Goal: Navigation & Orientation: Understand site structure

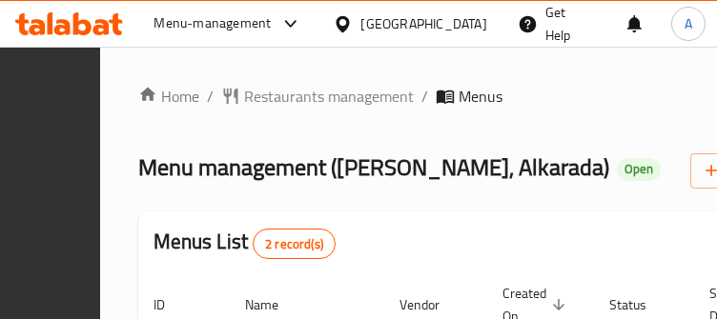
click at [225, 120] on div "Home / Restaurants management / Menus Menu management ( MJ Burger, Alkarada ) O…" at bounding box center [488, 275] width 701 height 381
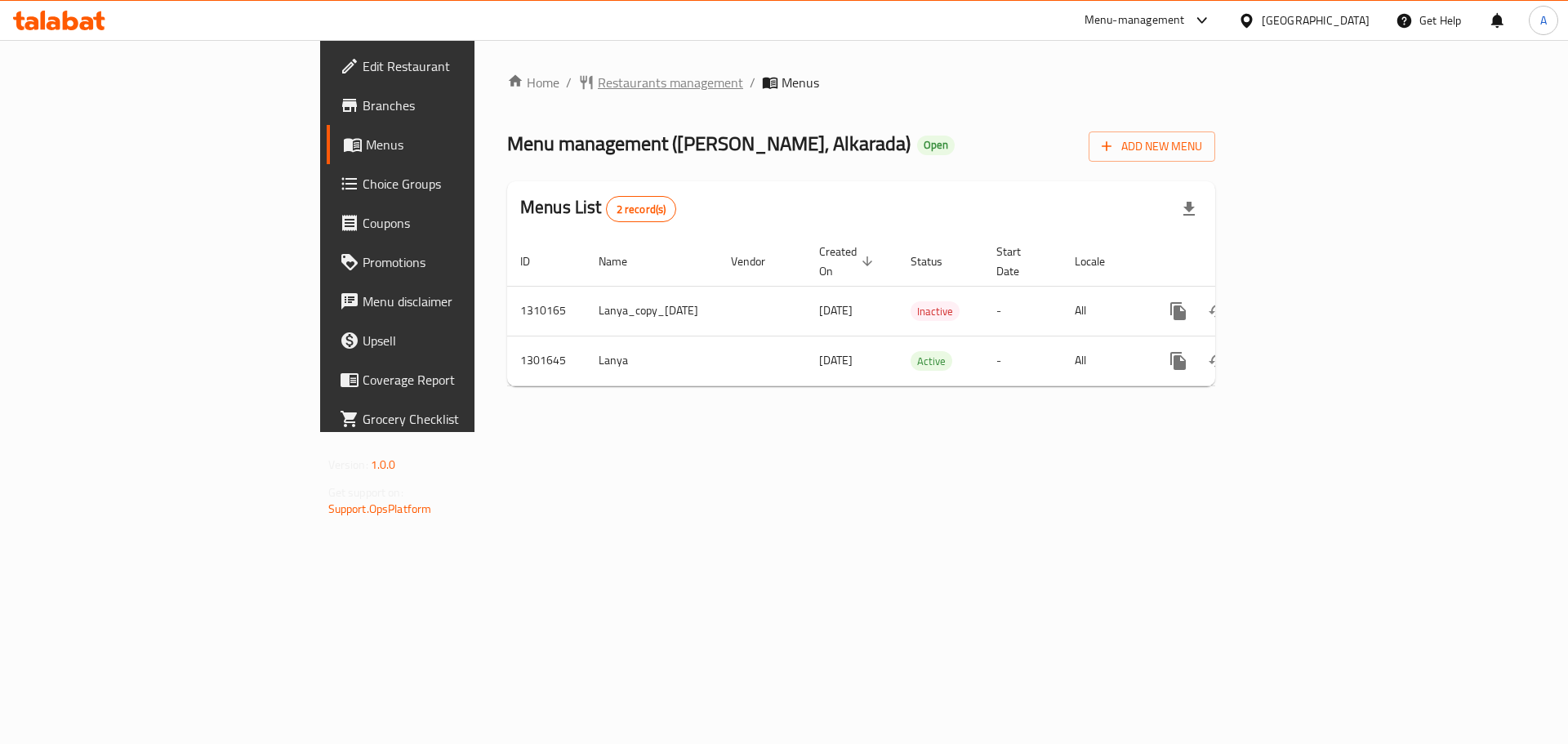
click at [598, 92] on span "Restaurants management" at bounding box center [671, 82] width 146 height 20
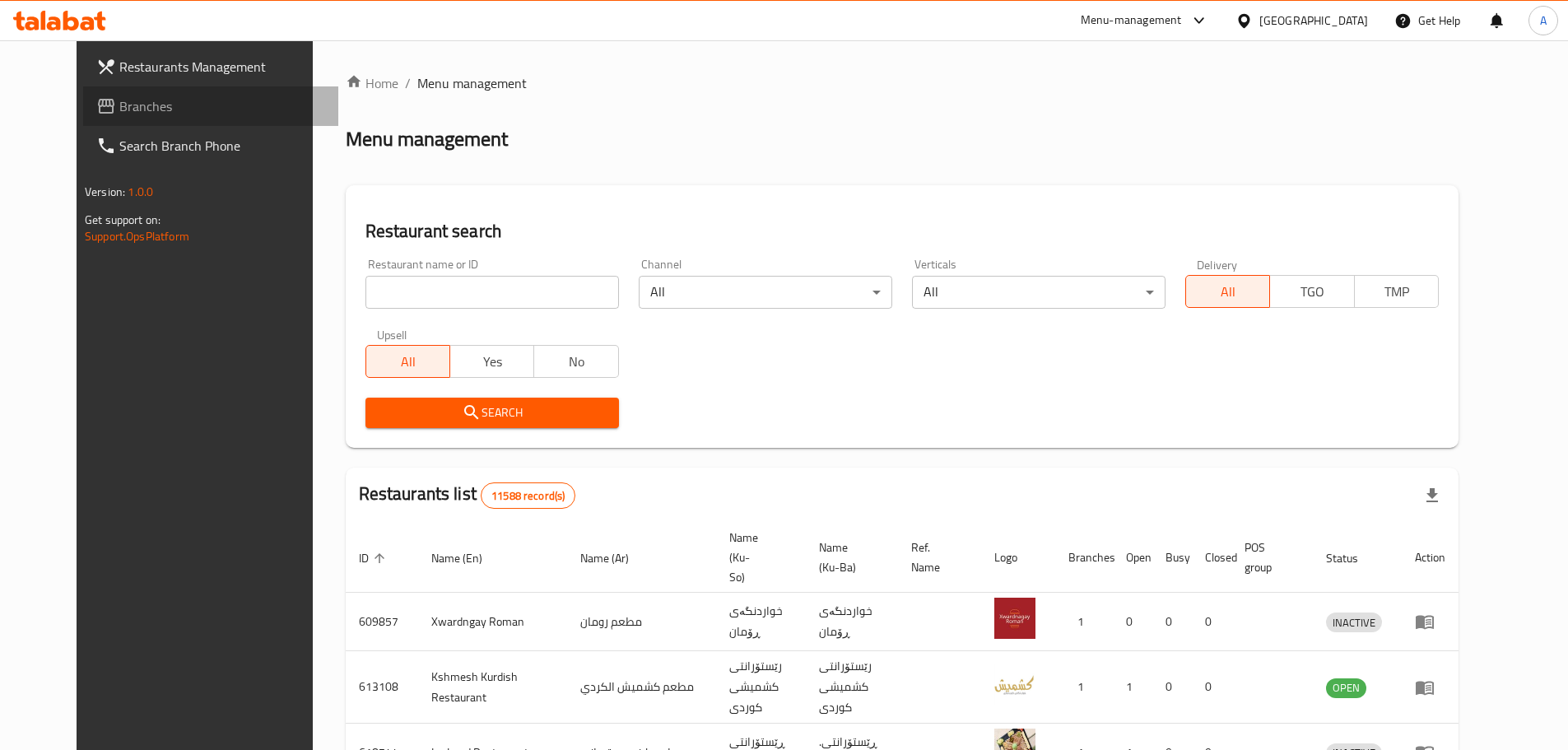
click at [119, 98] on span "Branches" at bounding box center [222, 106] width 205 height 20
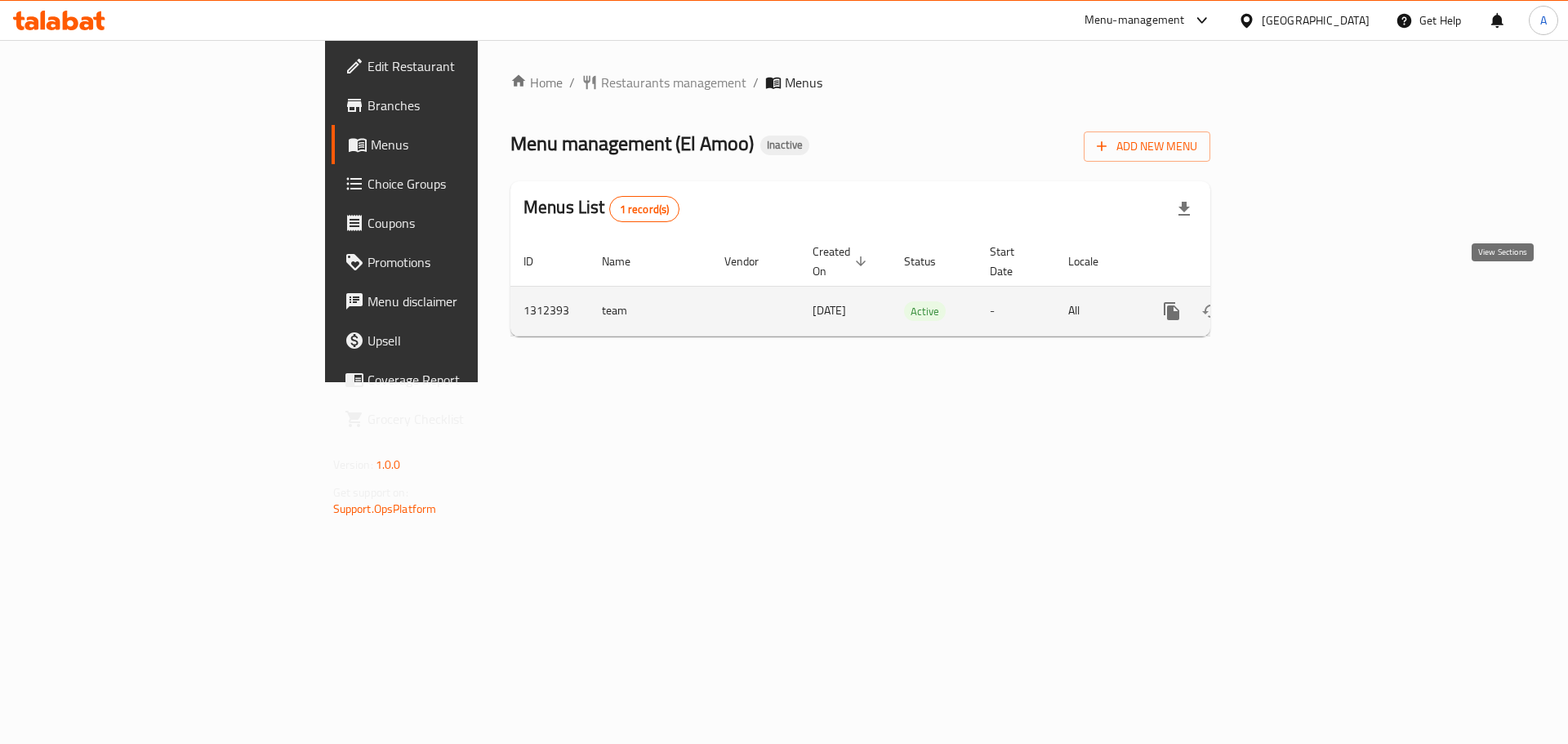
click at [1297, 304] on icon "enhanced table" at bounding box center [1289, 311] width 15 height 15
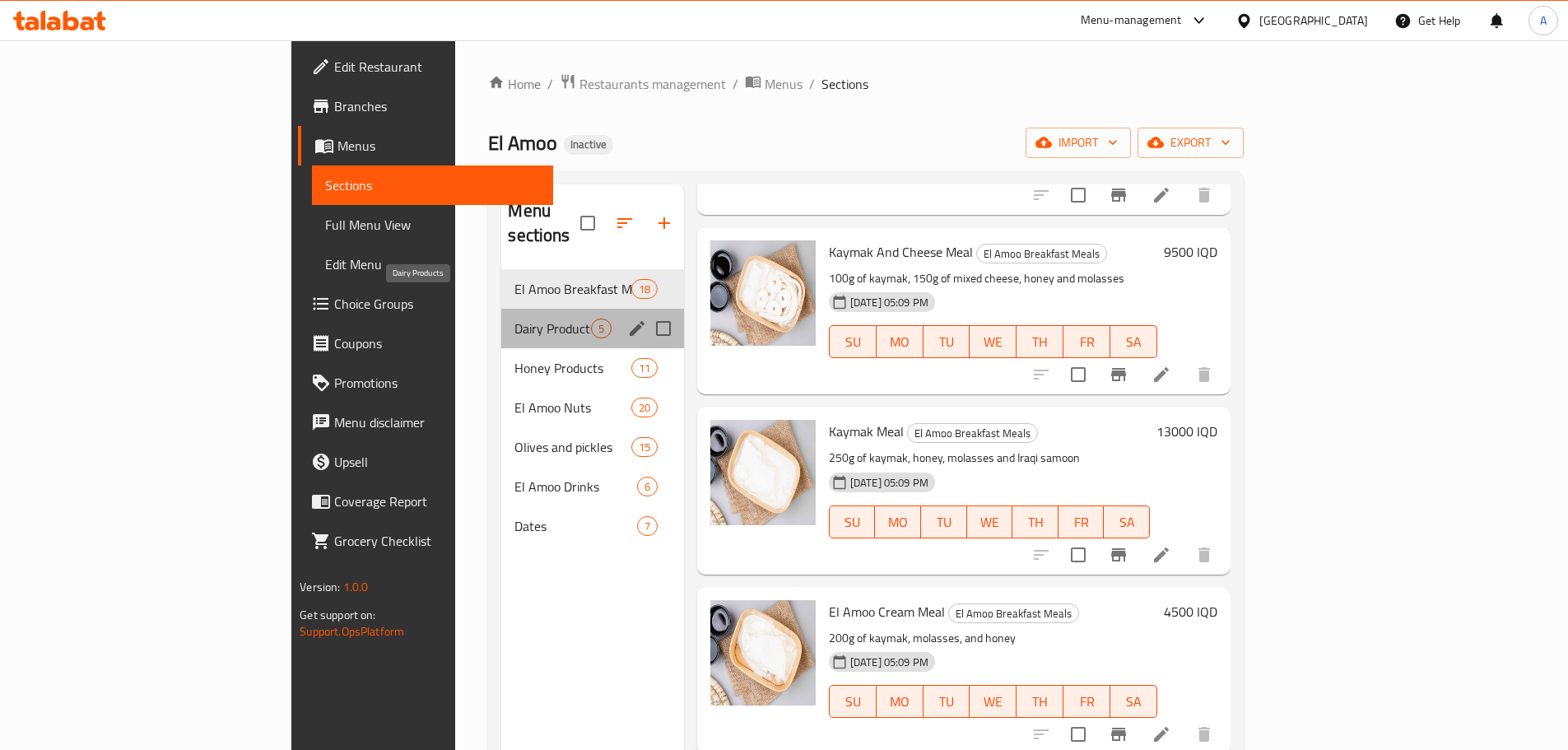
click at [514, 318] on span "Dairy Products" at bounding box center [552, 328] width 76 height 20
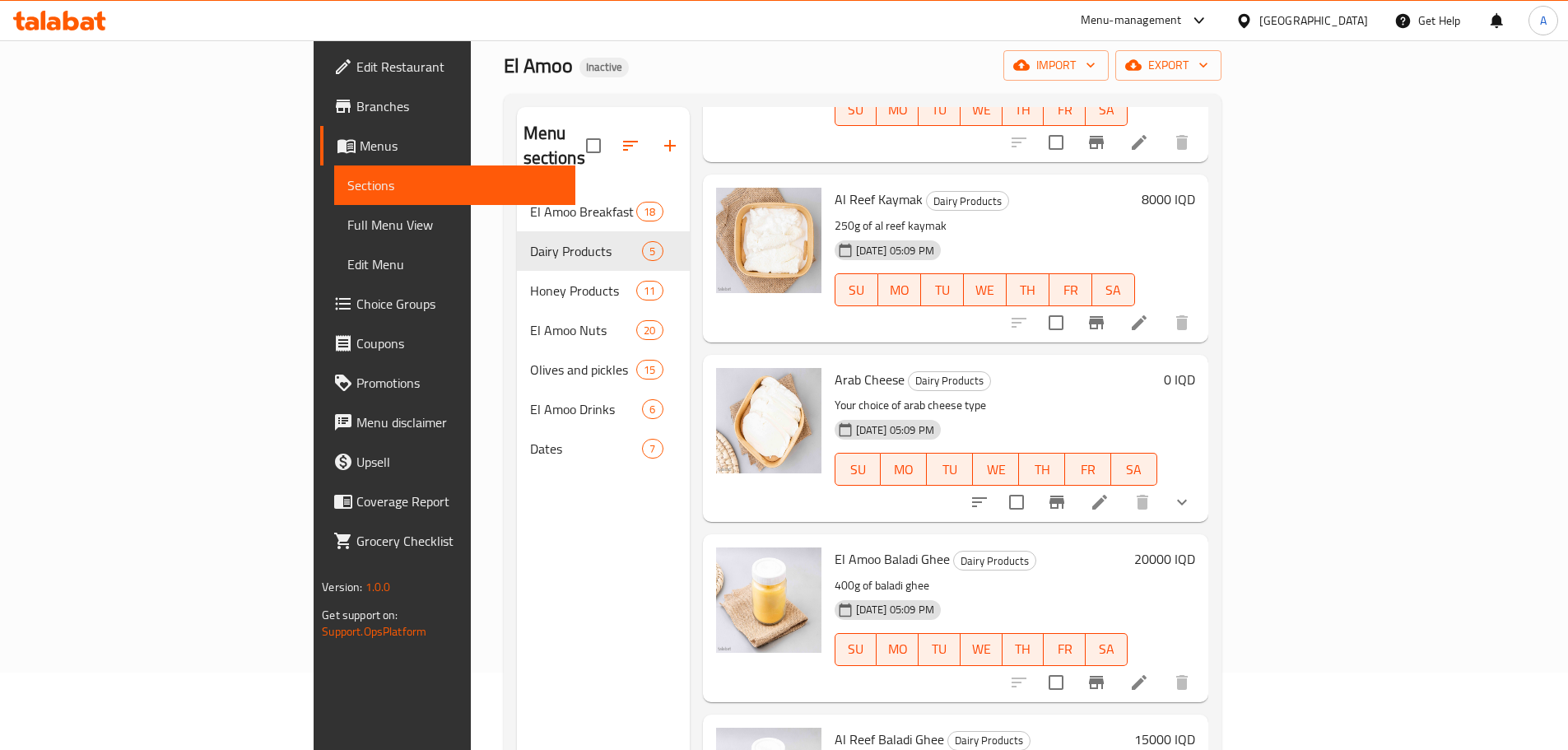
scroll to position [230, 0]
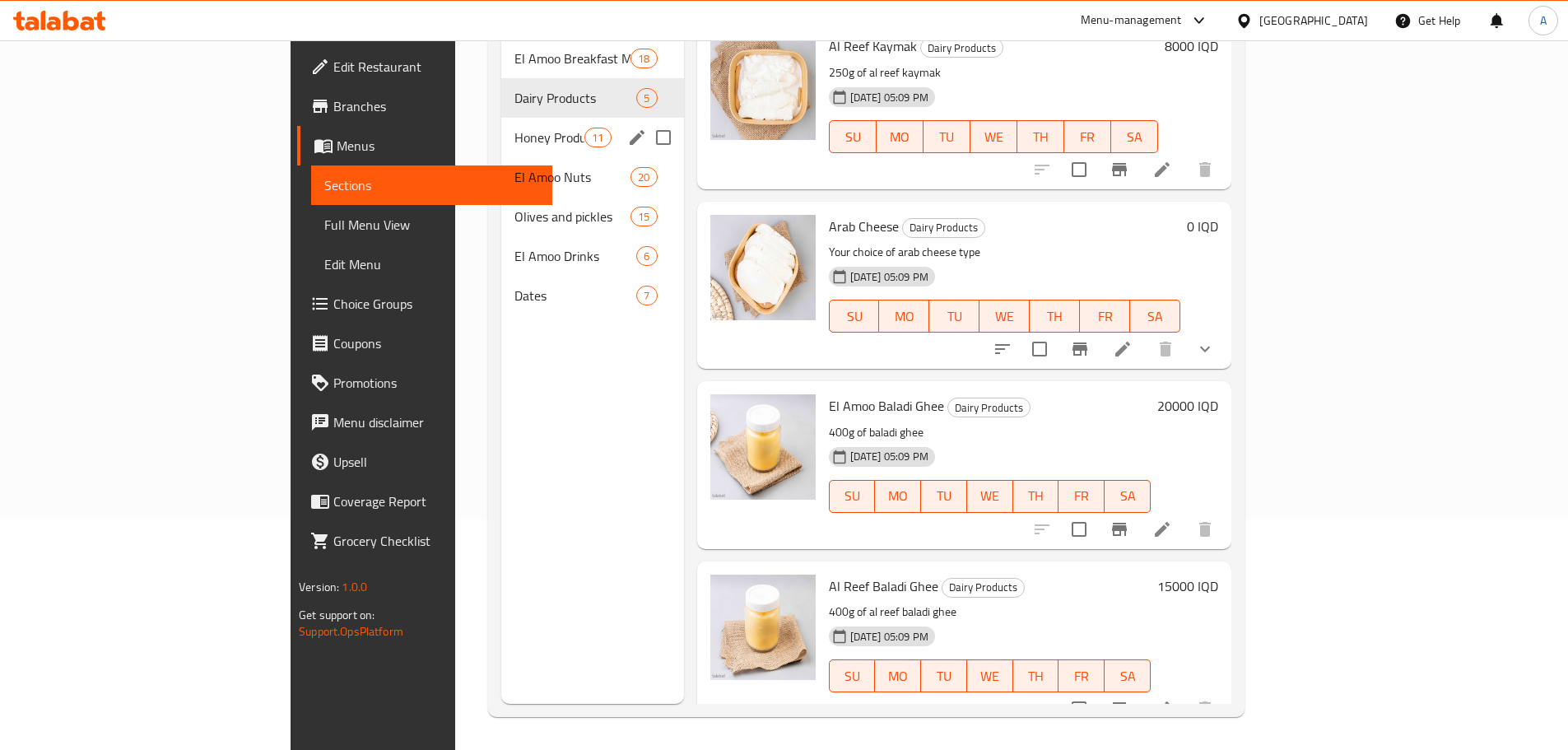
click at [514, 128] on span "Honey Products" at bounding box center [549, 137] width 70 height 20
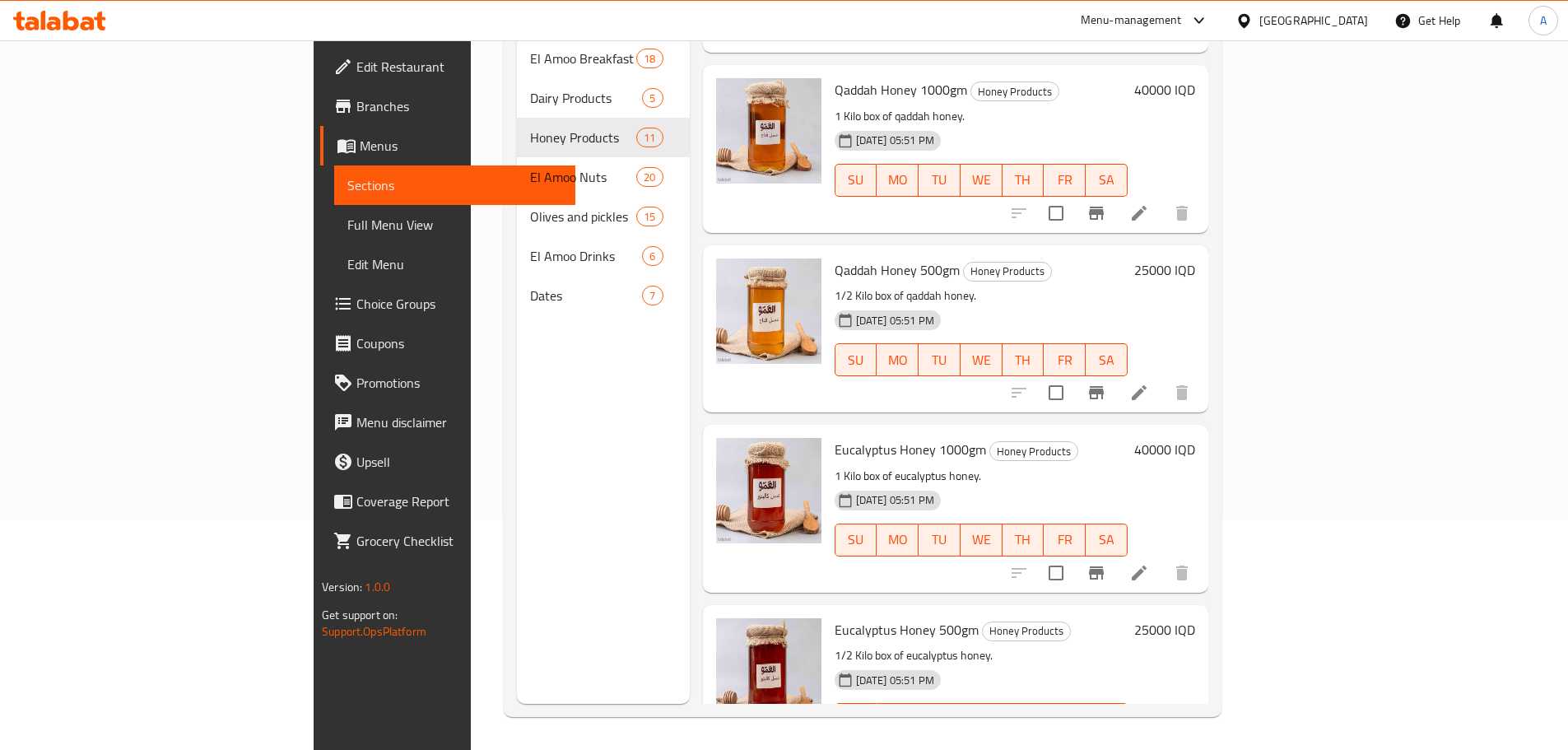
scroll to position [1269, 0]
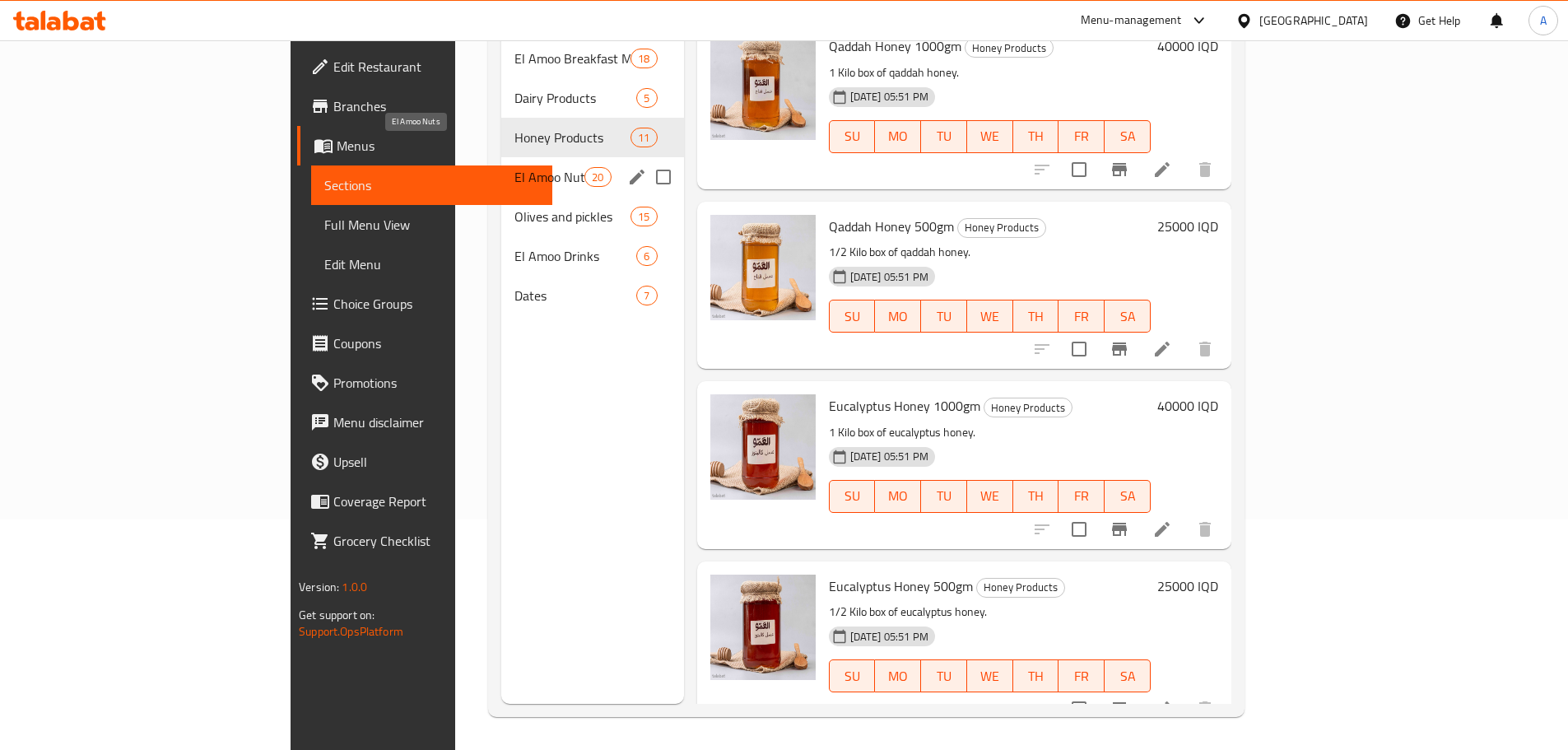
click at [514, 167] on span "El Amoo Nuts" at bounding box center [549, 177] width 70 height 20
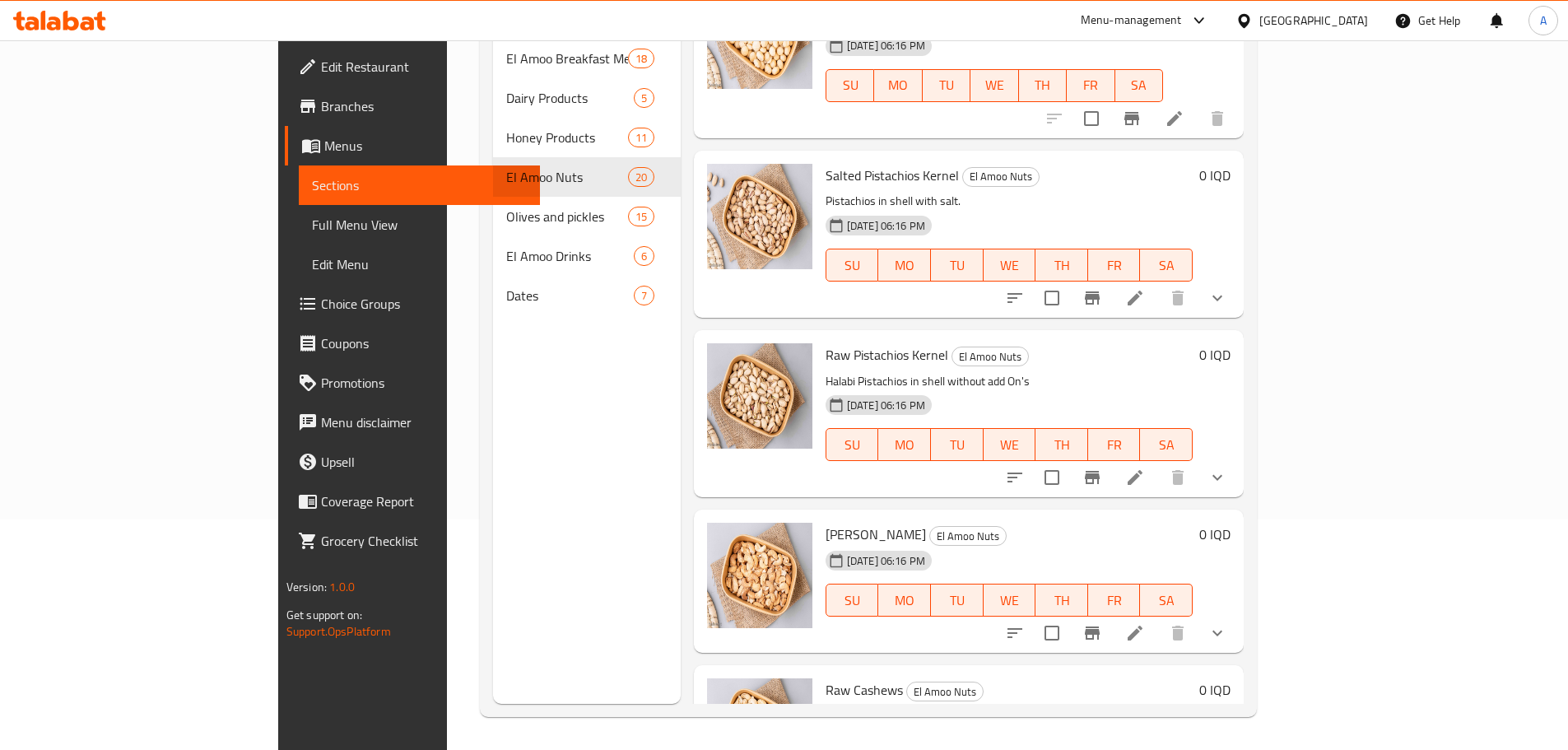
scroll to position [1811, 0]
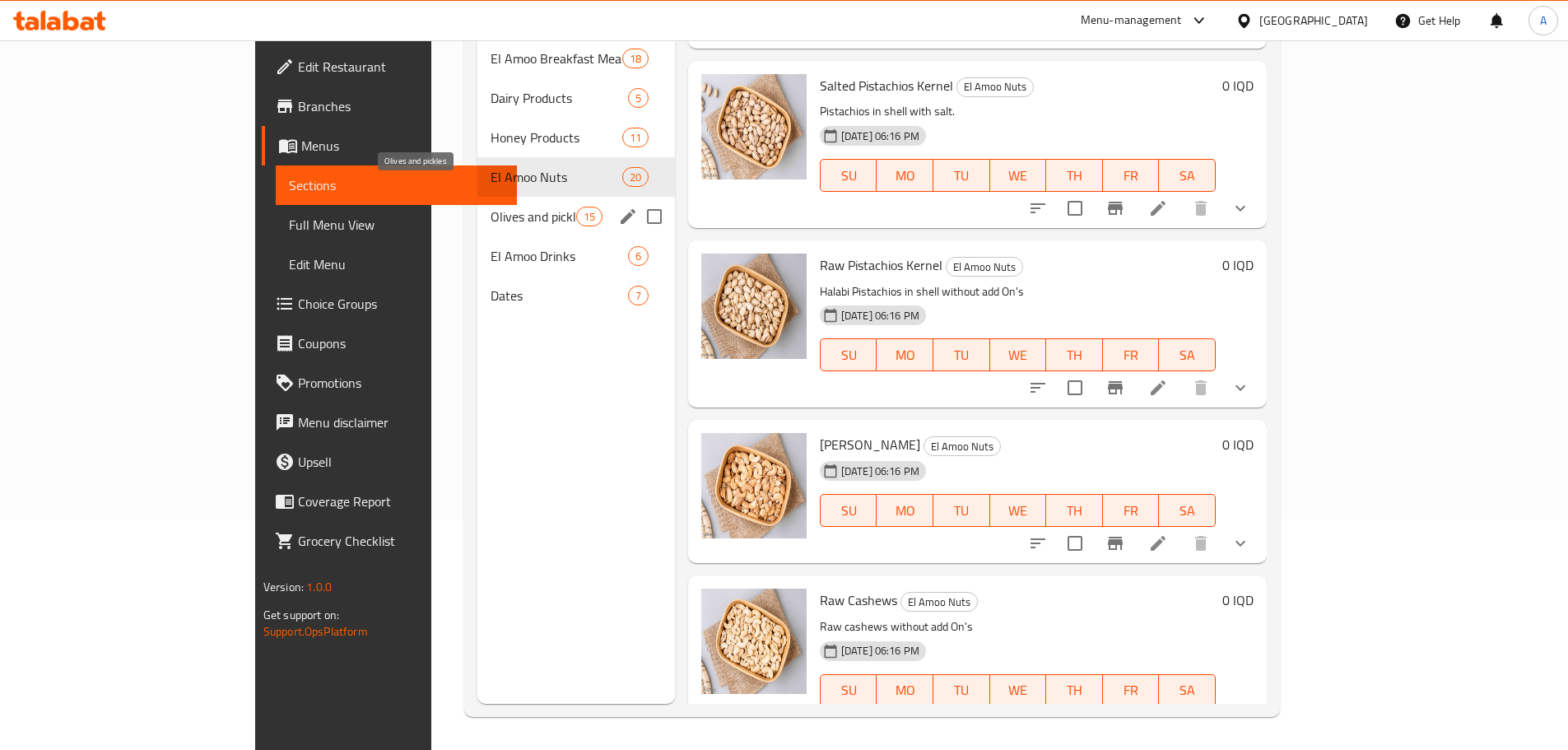
click at [490, 206] on span "Olives and pickles" at bounding box center [532, 216] width 85 height 20
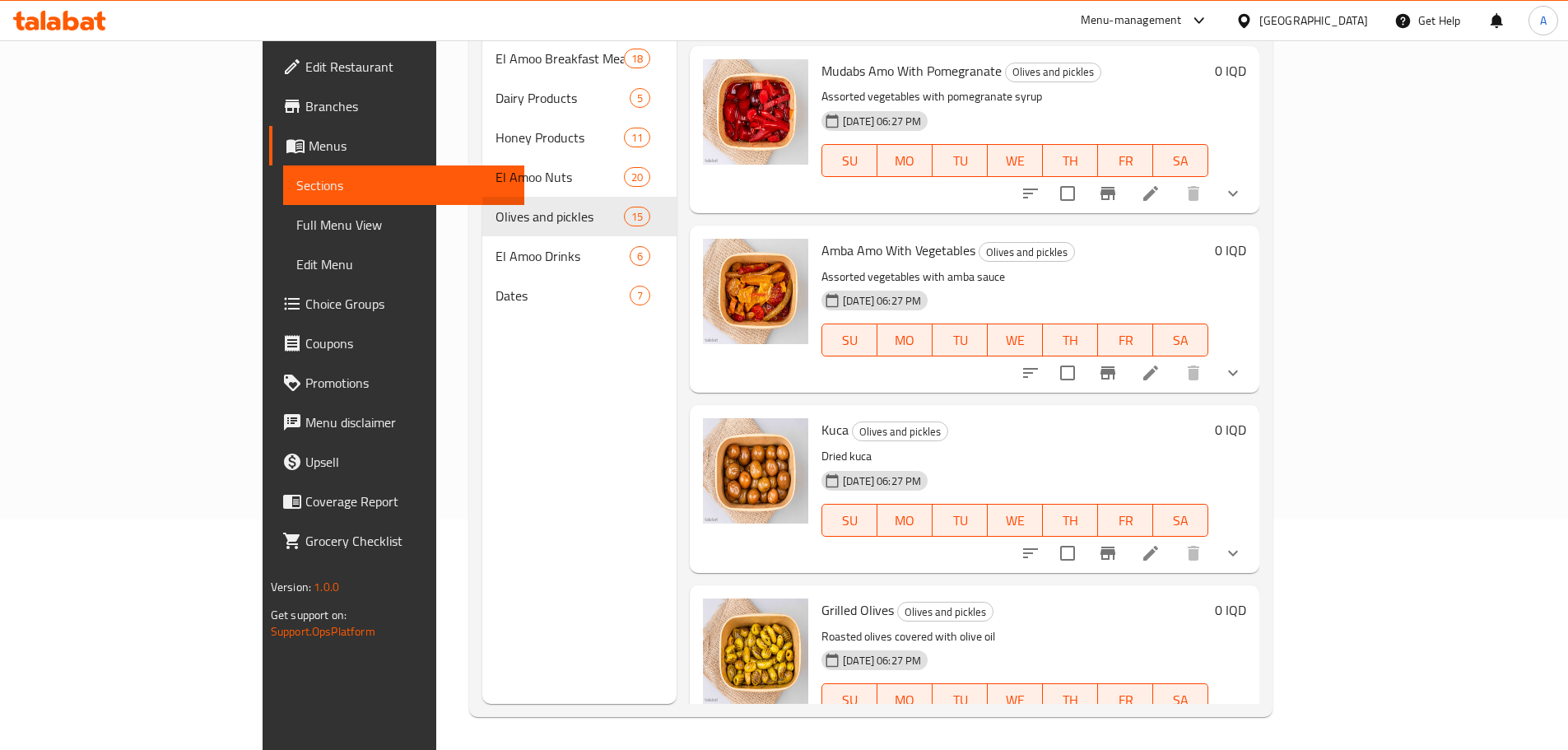
scroll to position [1988, 0]
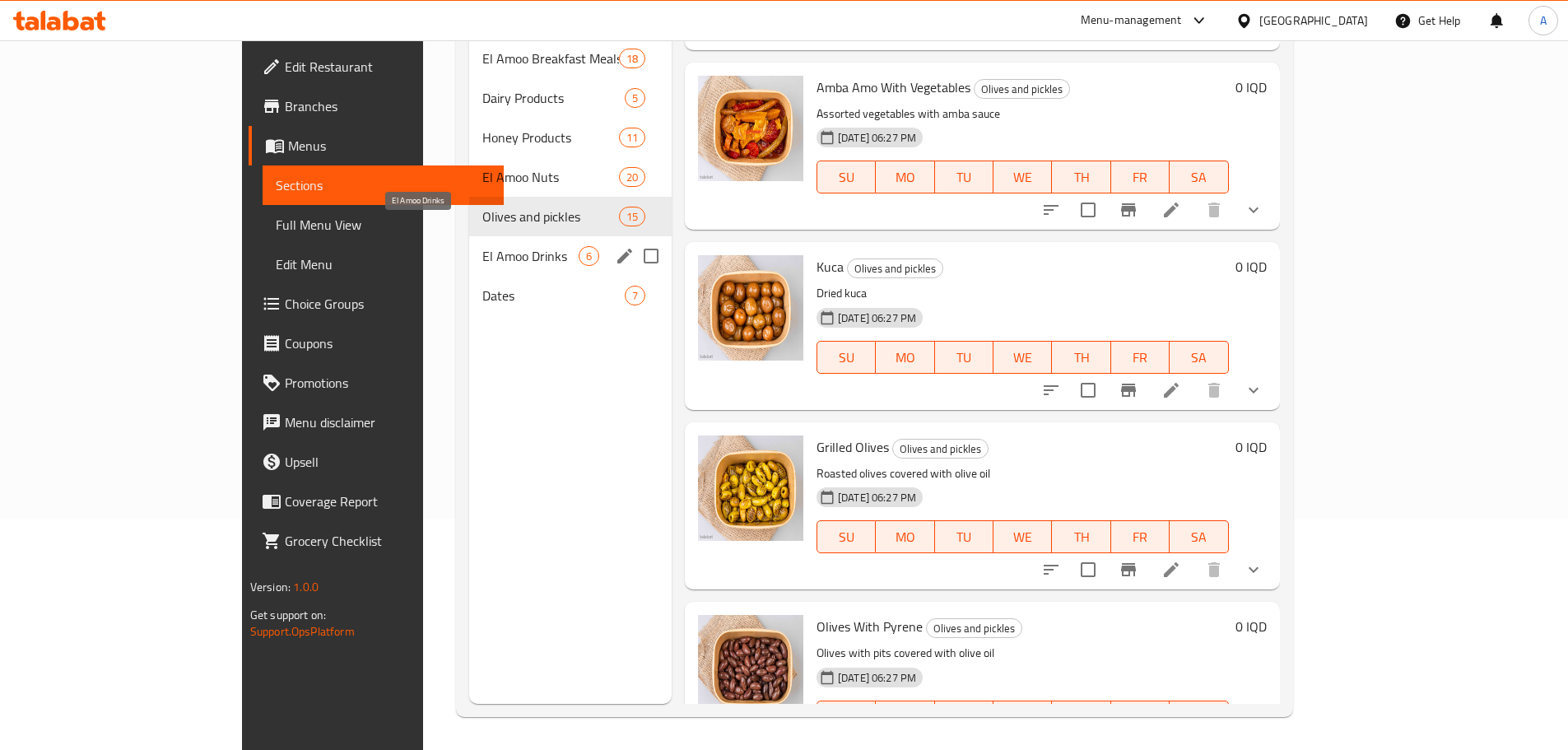
click at [482, 246] on span "El Amoo Drinks" at bounding box center [531, 255] width 97 height 20
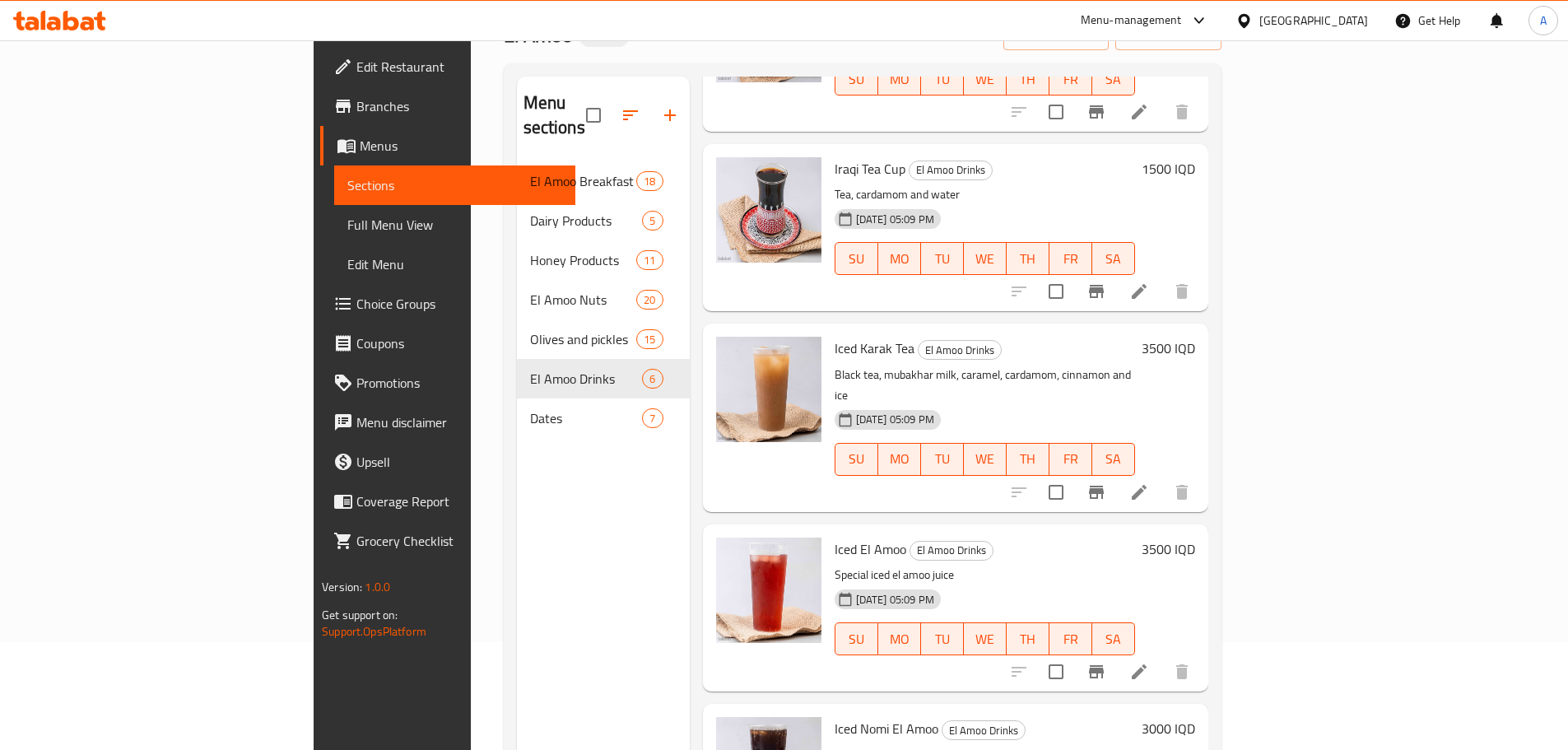
scroll to position [230, 0]
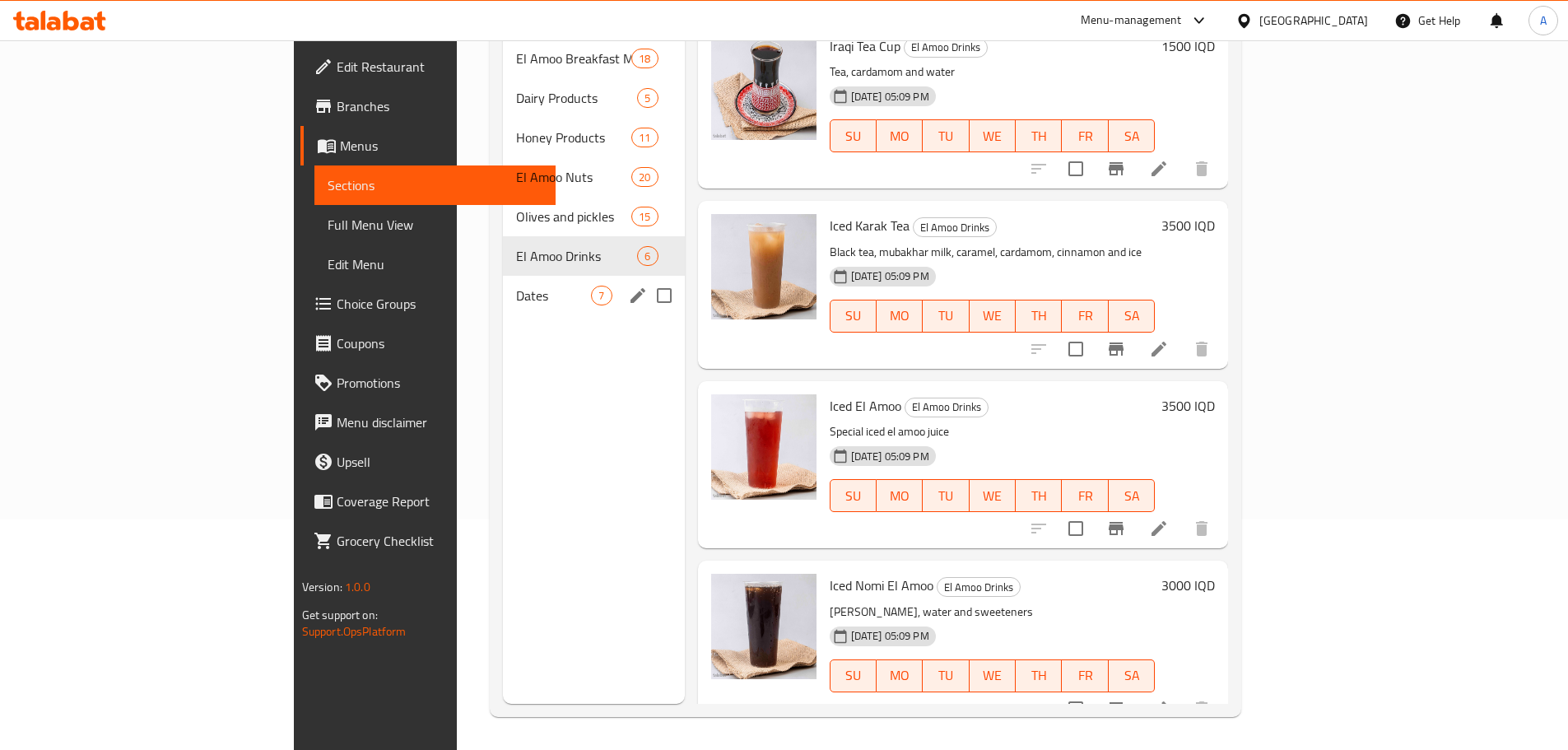
click at [516, 286] on span "Dates" at bounding box center [553, 295] width 75 height 20
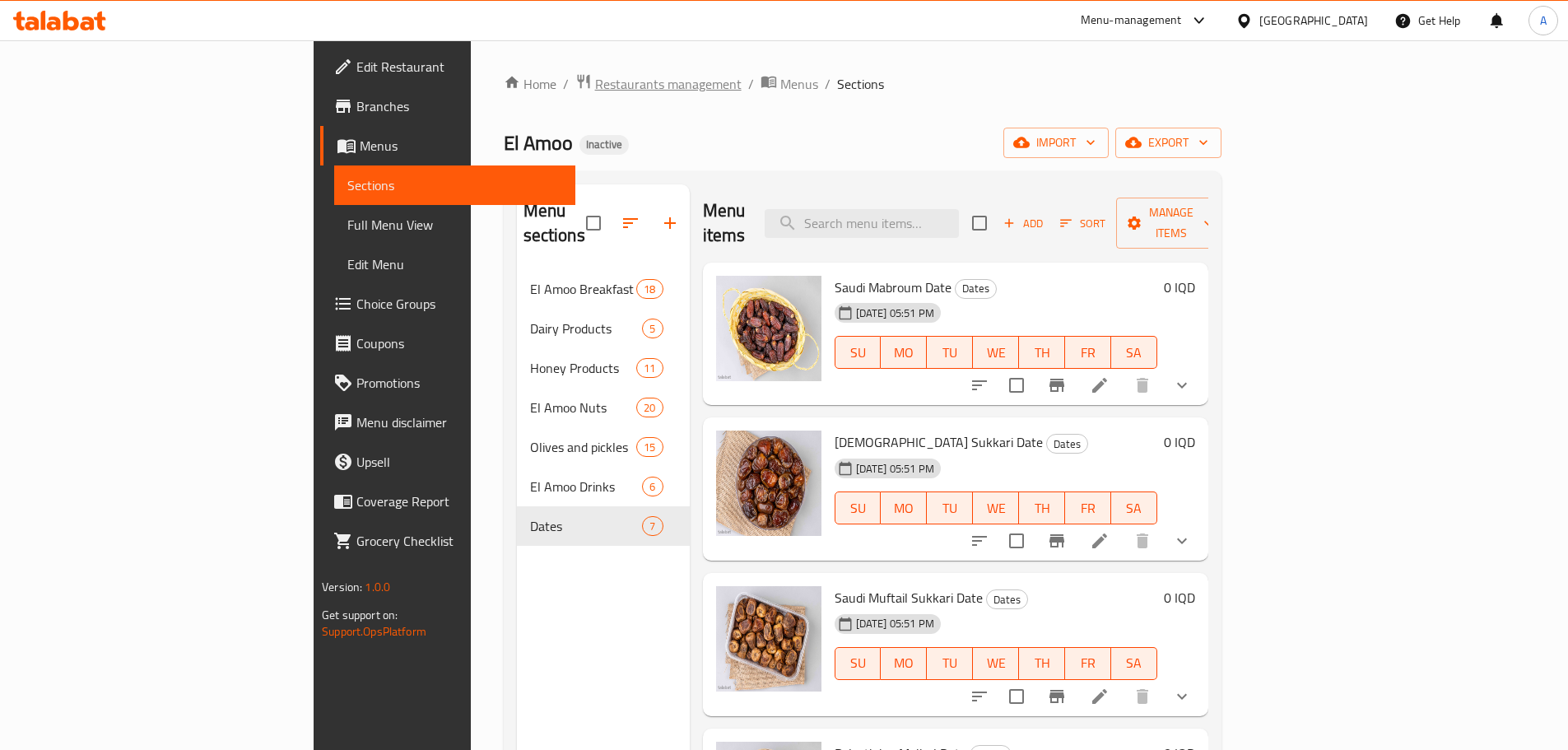
click at [595, 81] on span "Restaurants management" at bounding box center [668, 84] width 147 height 20
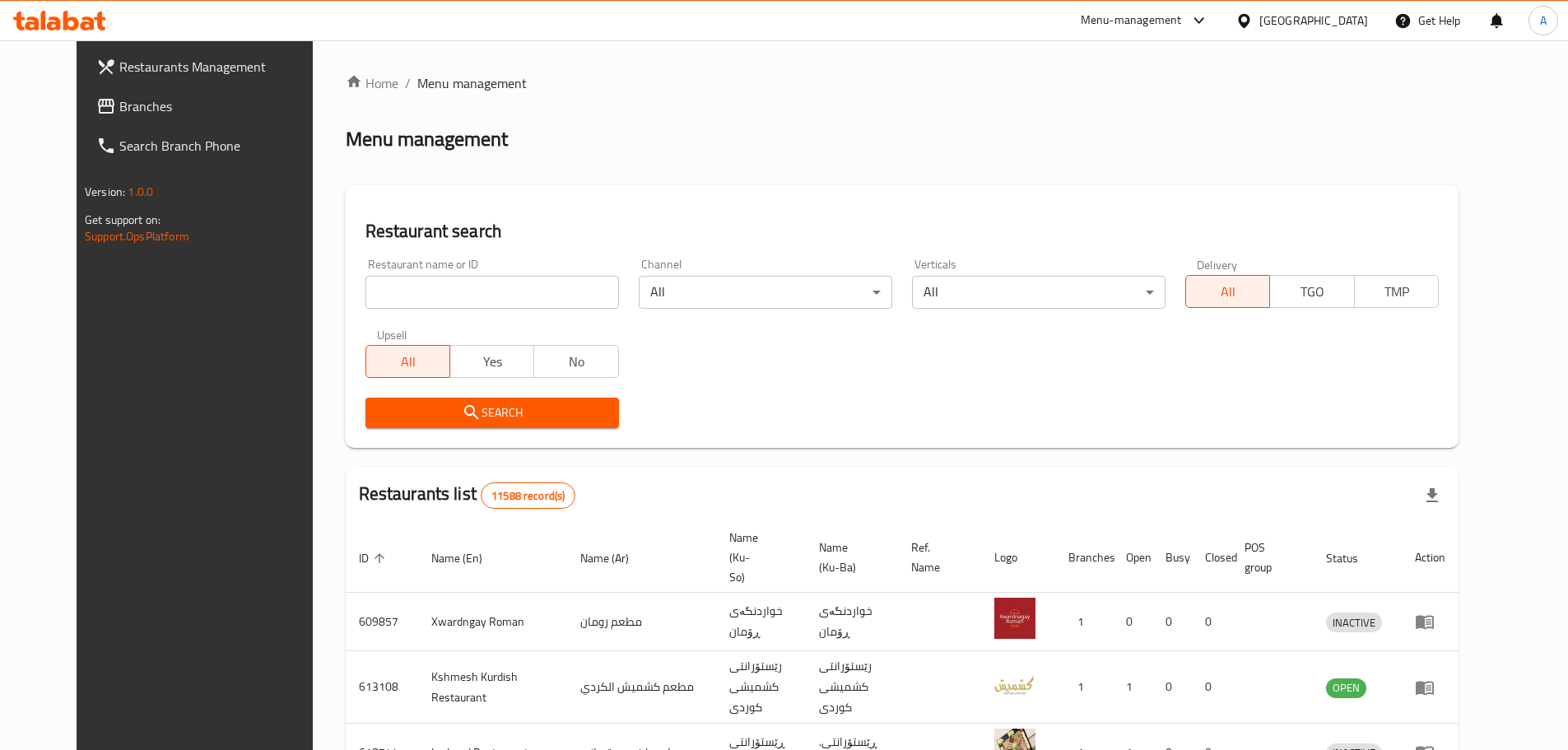
click at [119, 97] on span "Branches" at bounding box center [222, 106] width 205 height 20
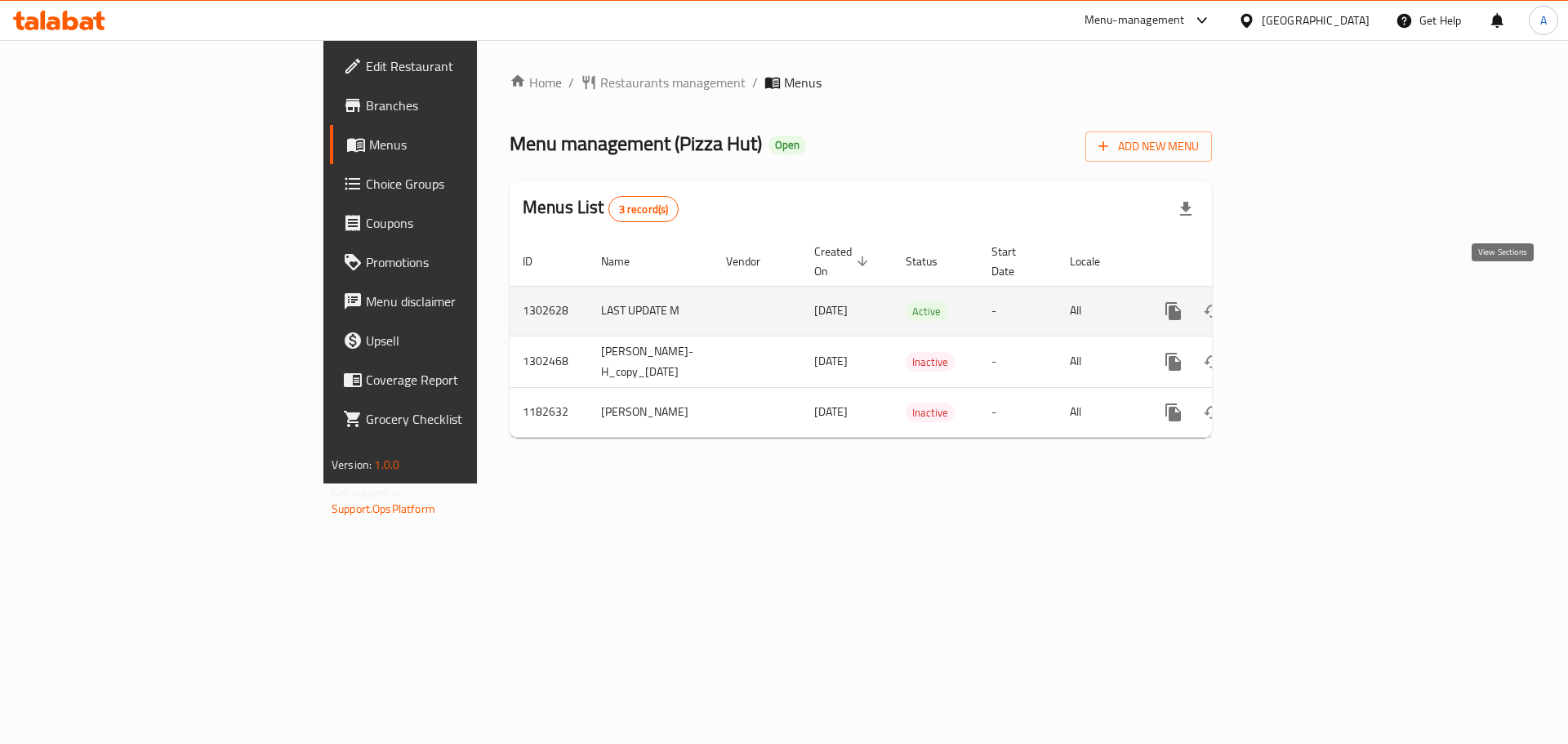
click at [1301, 301] on icon "enhanced table" at bounding box center [1291, 311] width 20 height 20
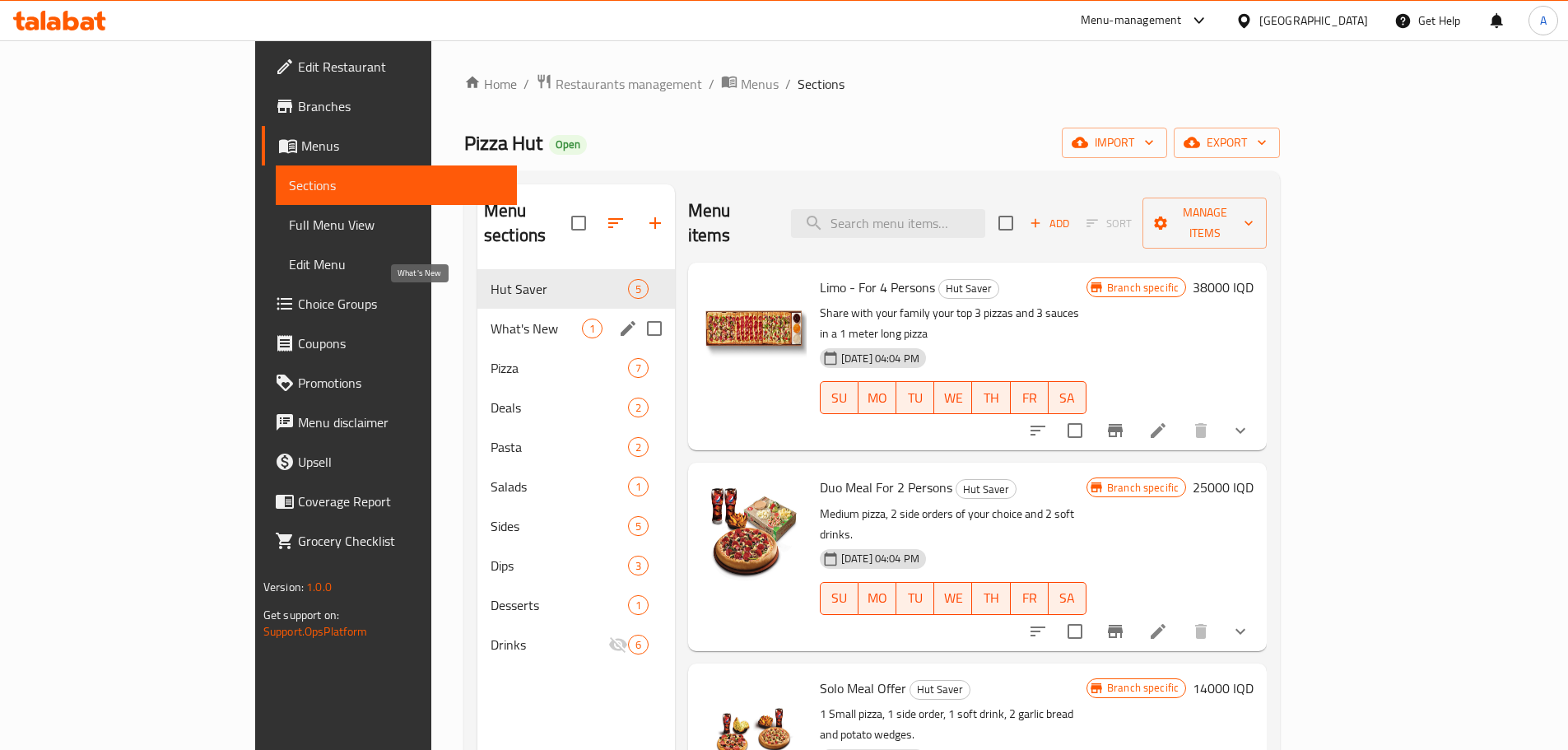
click at [495, 318] on span "What's New" at bounding box center [536, 328] width 91 height 20
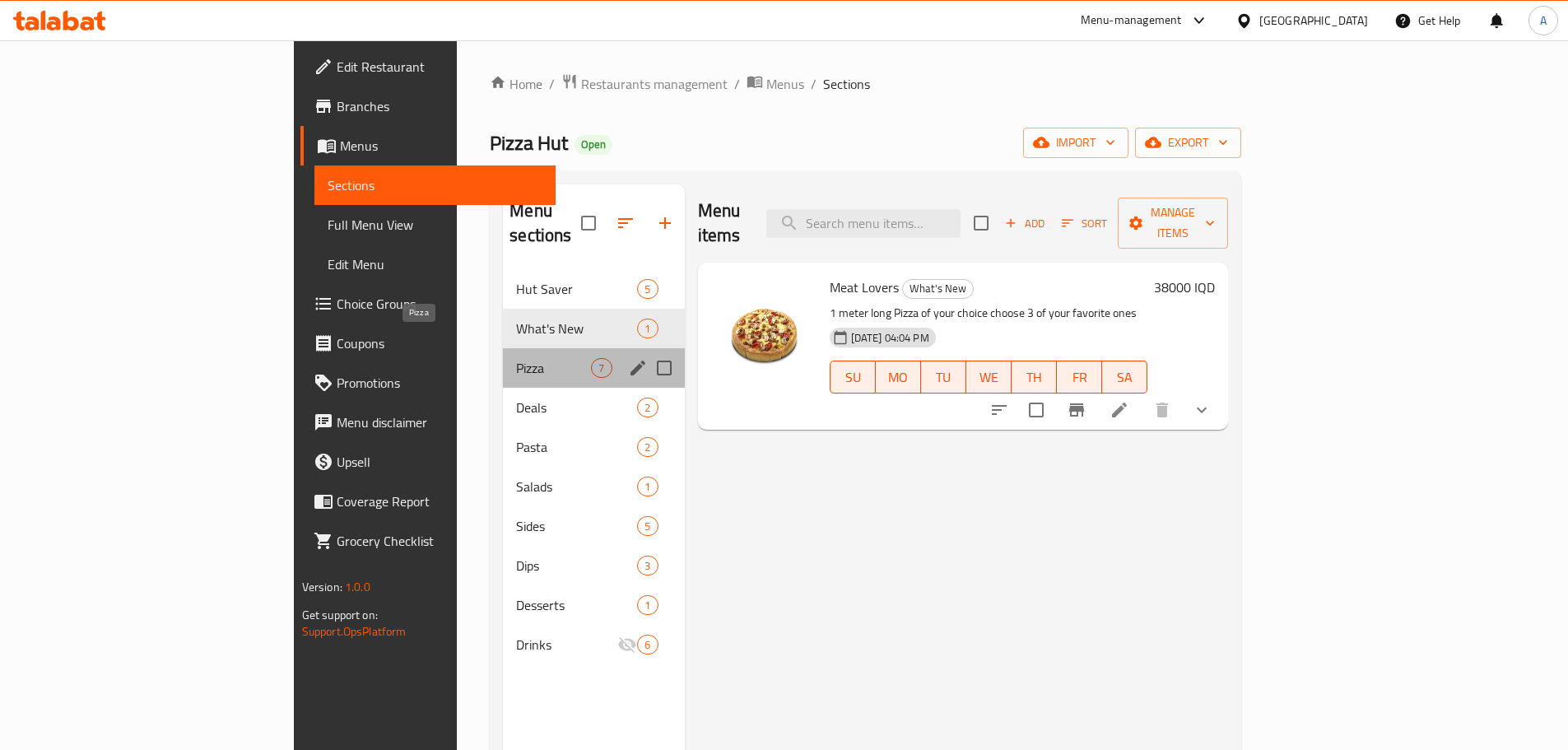
click at [516, 358] on span "Pizza" at bounding box center [553, 368] width 75 height 20
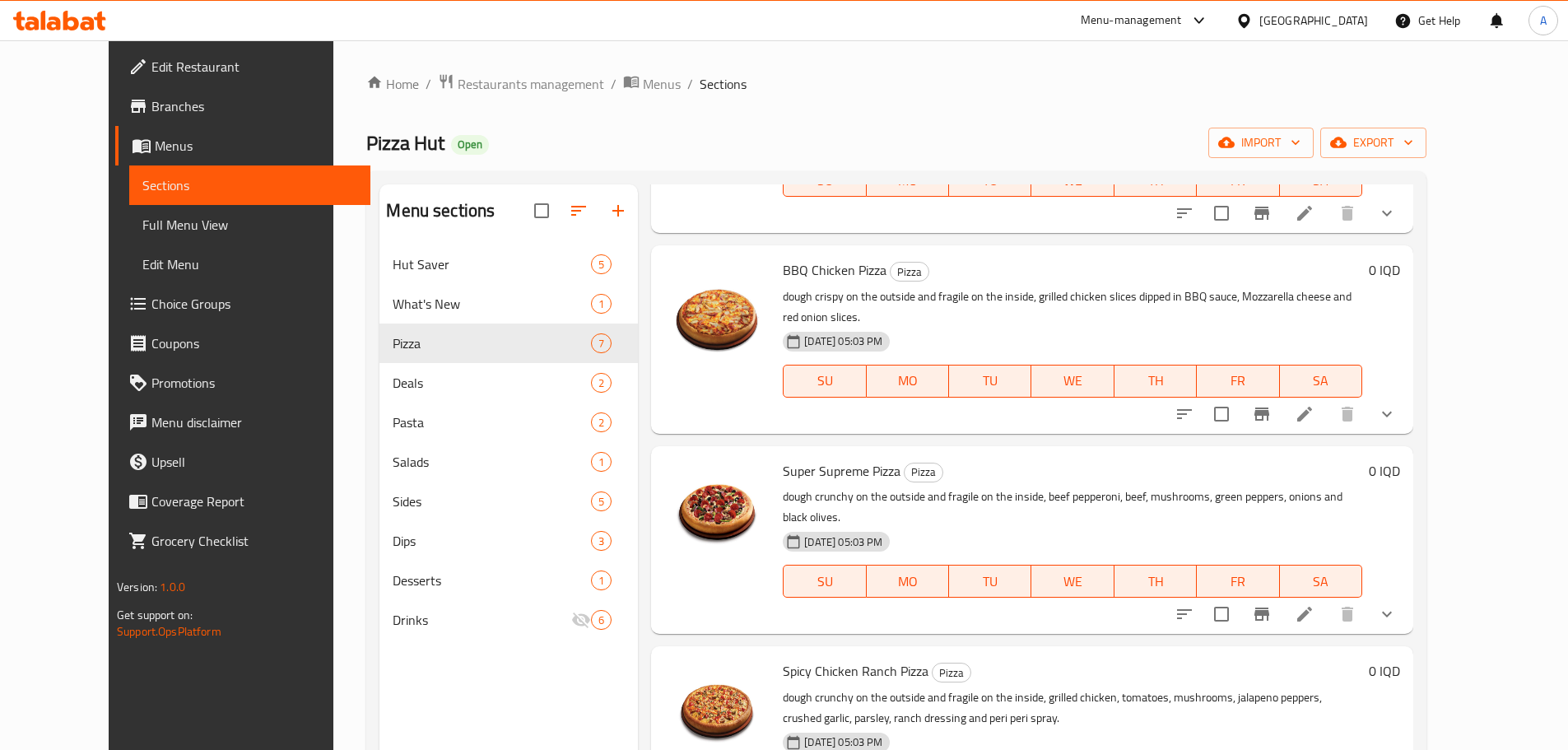
scroll to position [570, 0]
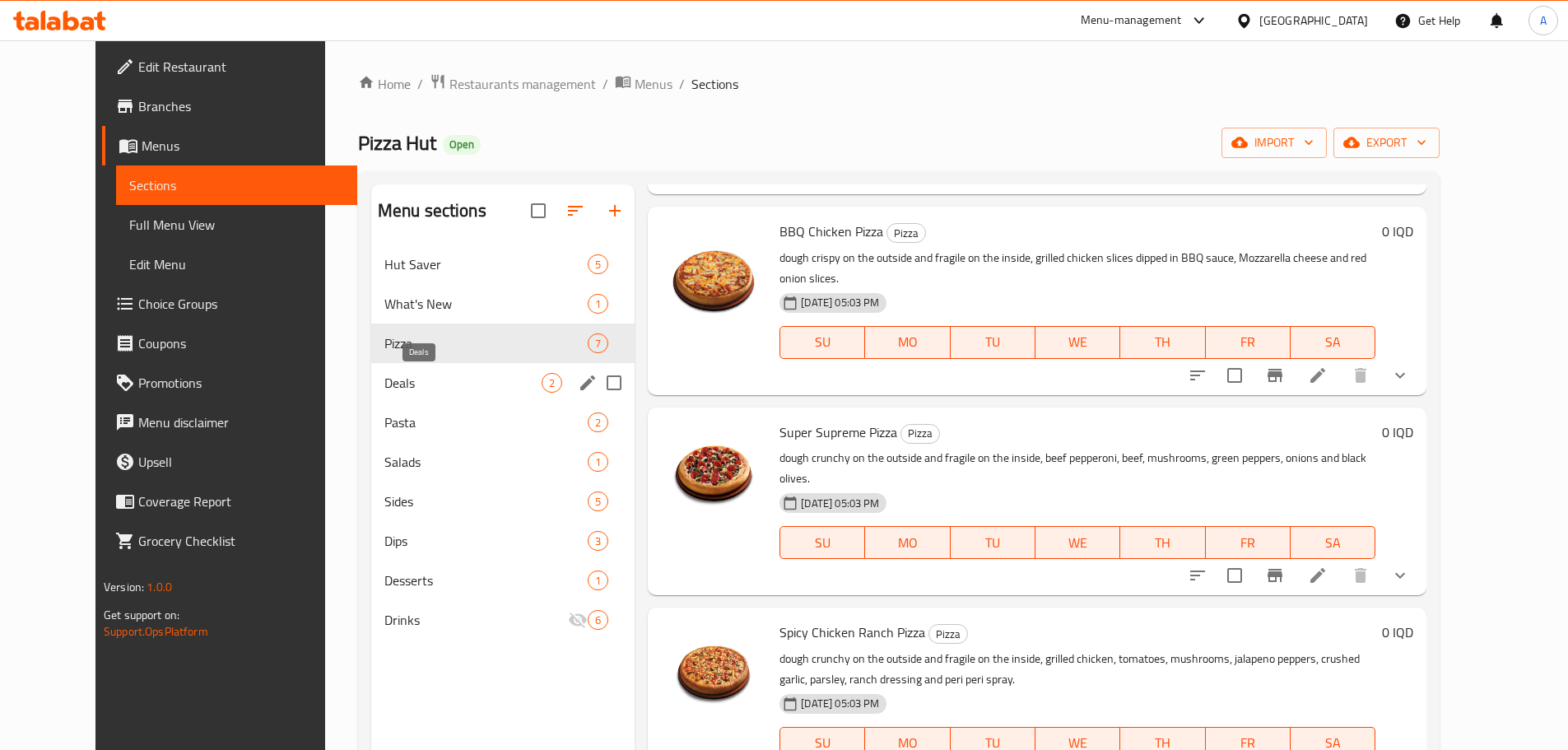
click at [384, 388] on span "Deals" at bounding box center [463, 382] width 157 height 20
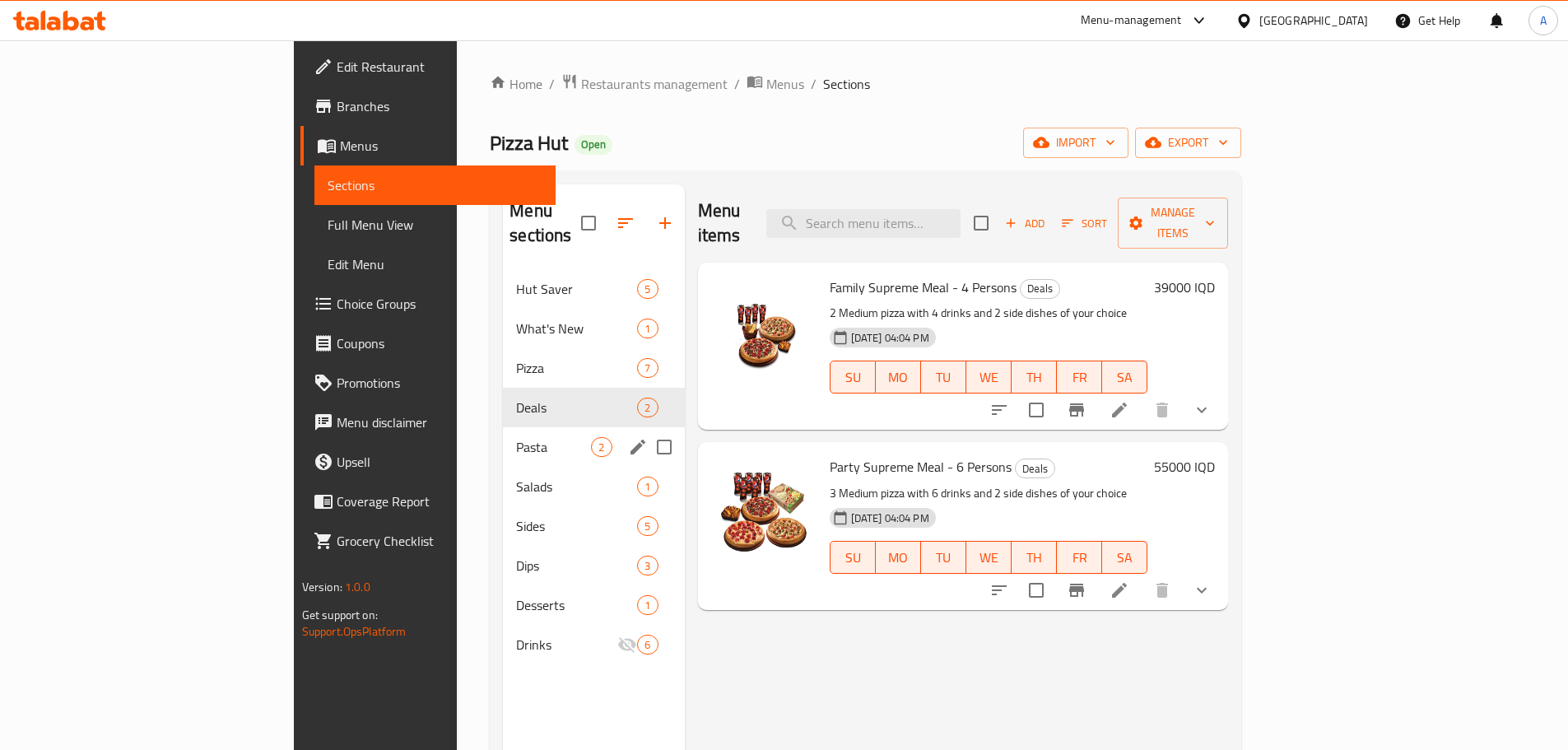
click at [516, 437] on span "Pasta" at bounding box center [553, 446] width 75 height 20
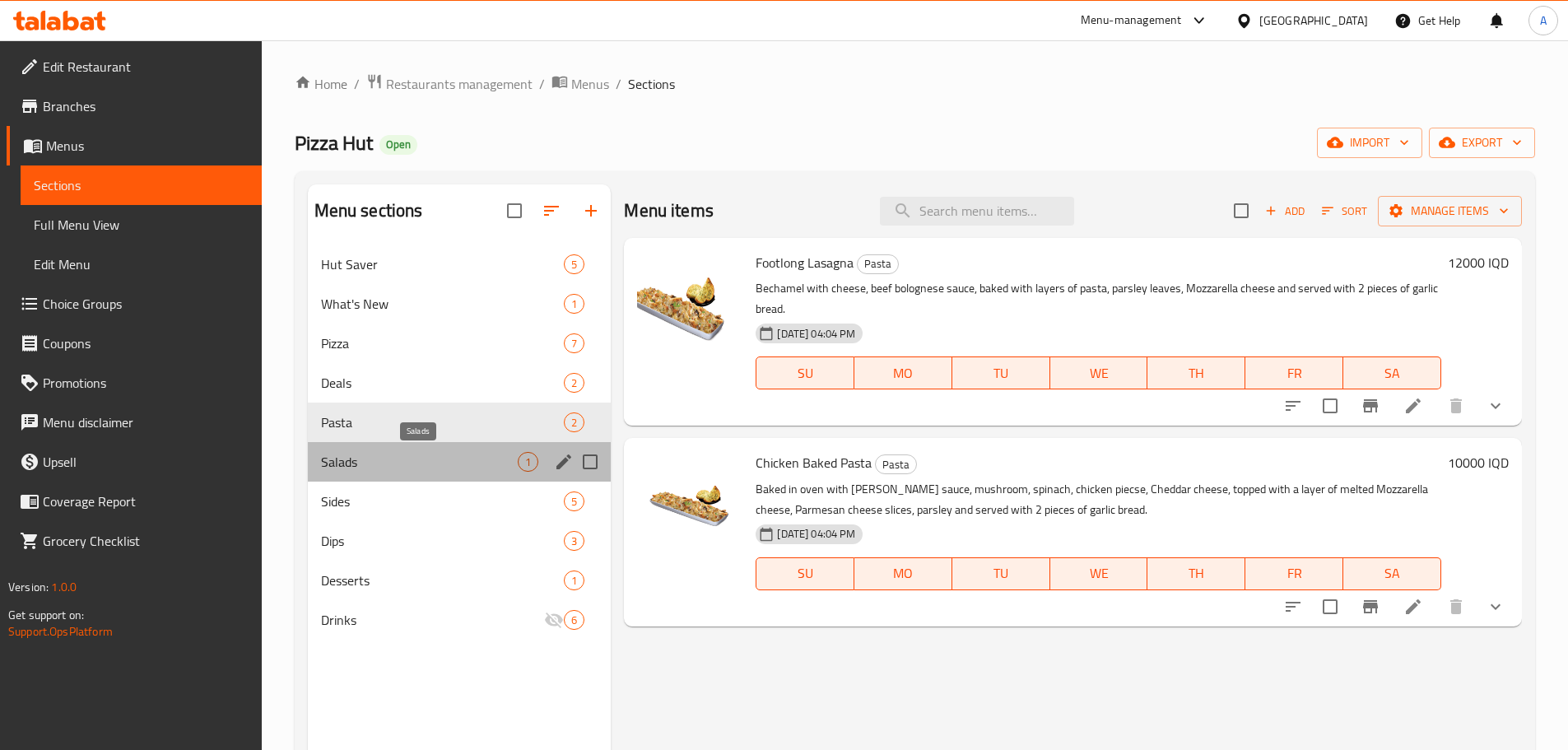
click at [375, 457] on span "Salads" at bounding box center [419, 462] width 198 height 20
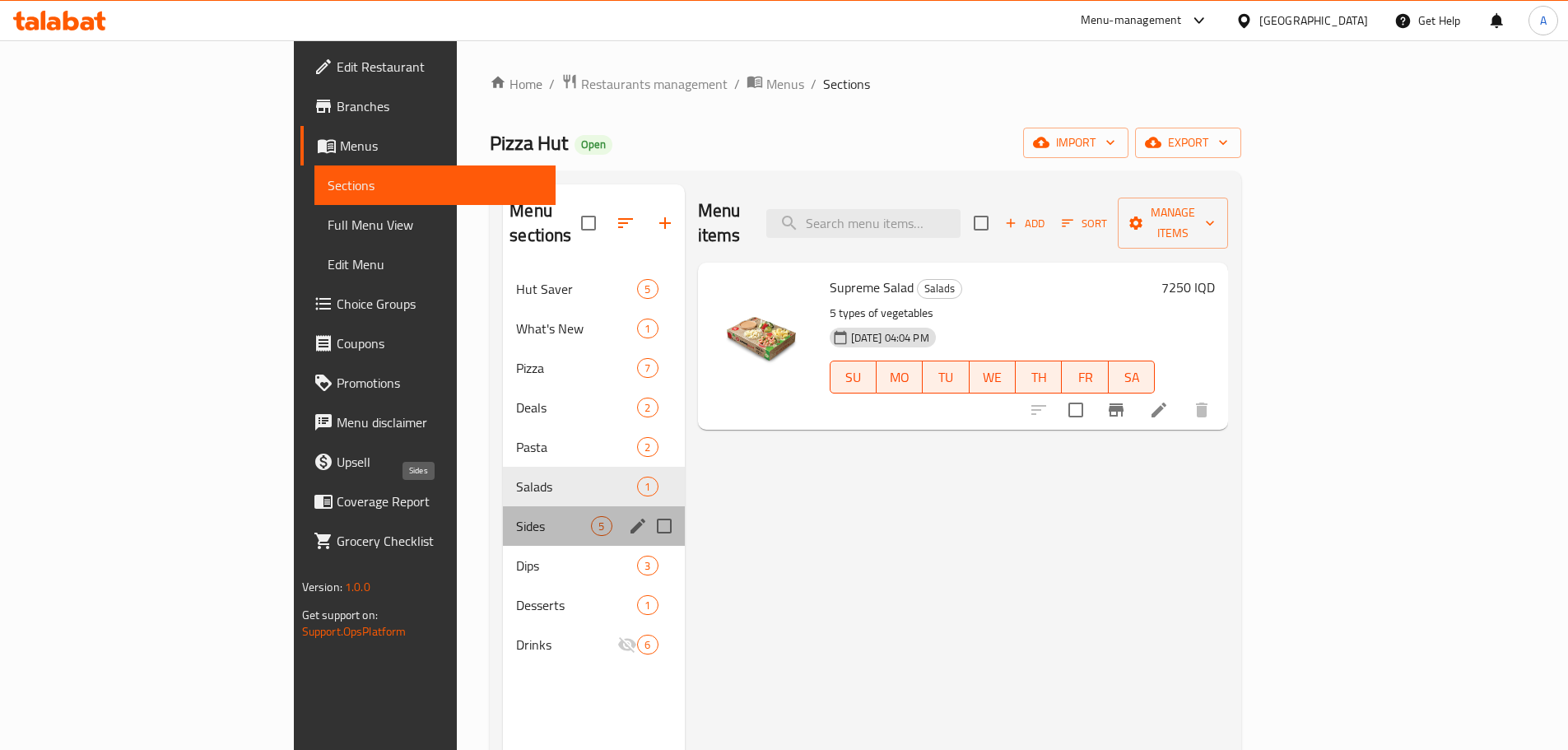
click at [516, 516] on span "Sides" at bounding box center [553, 526] width 75 height 20
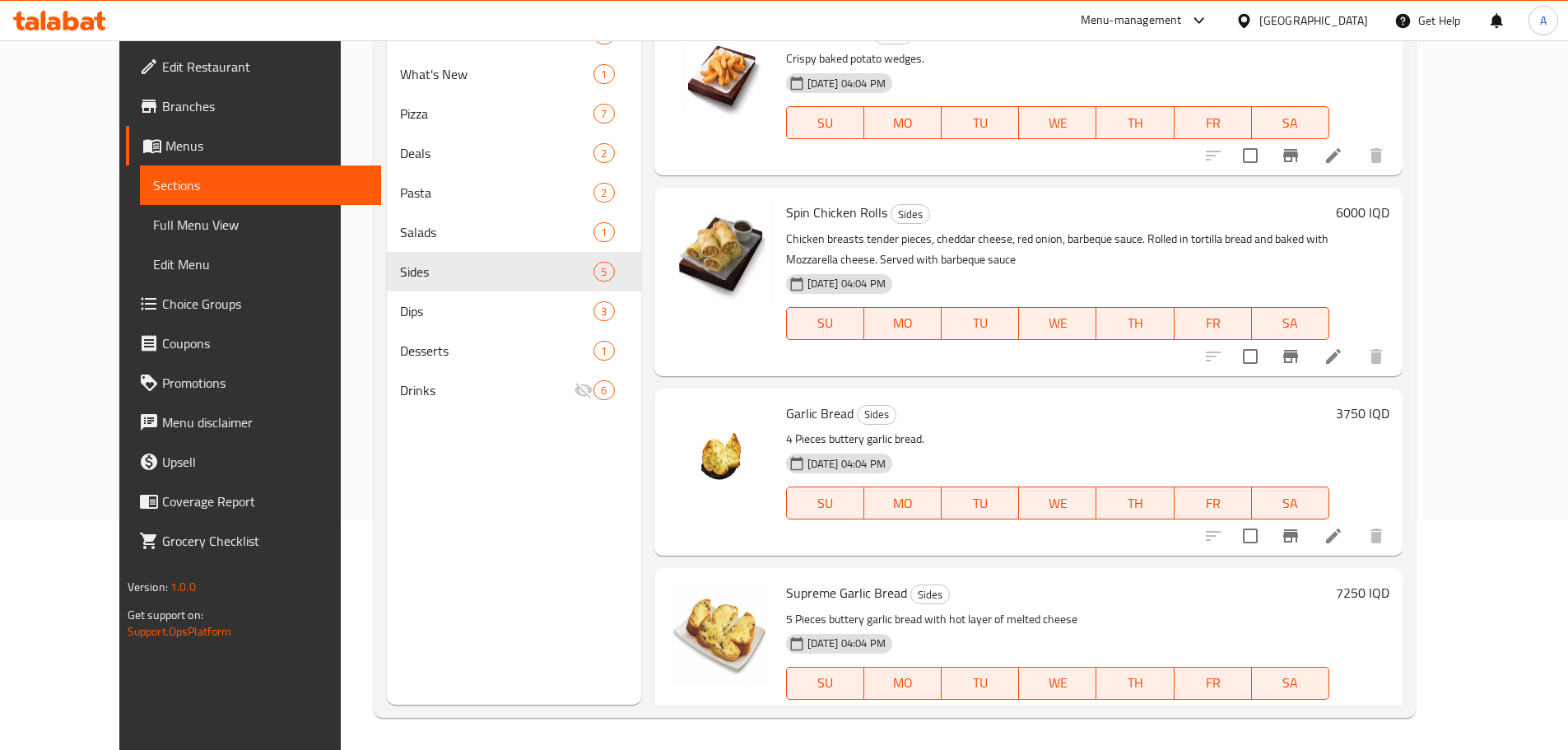
scroll to position [230, 0]
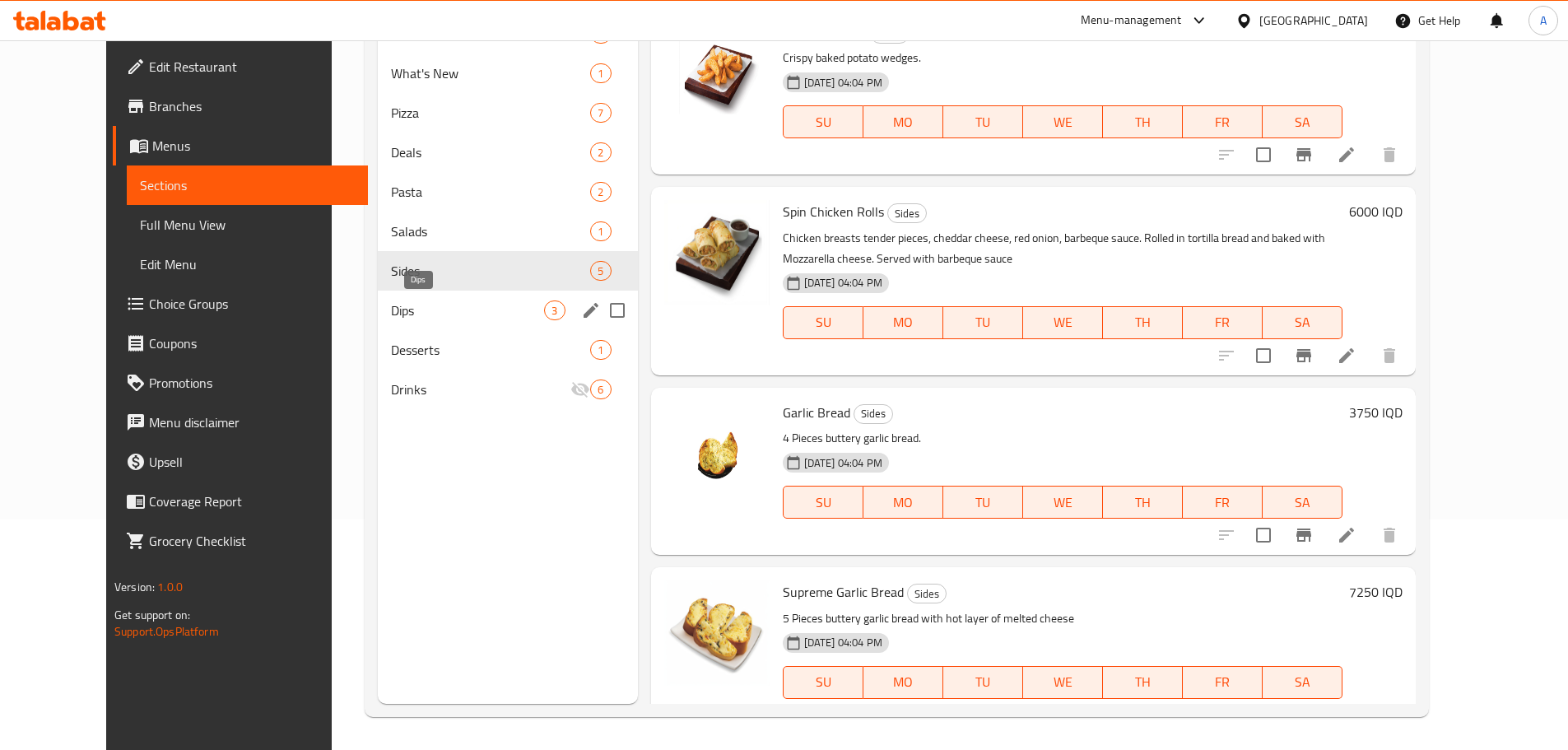
click at [433, 305] on span "Dips" at bounding box center [467, 310] width 153 height 20
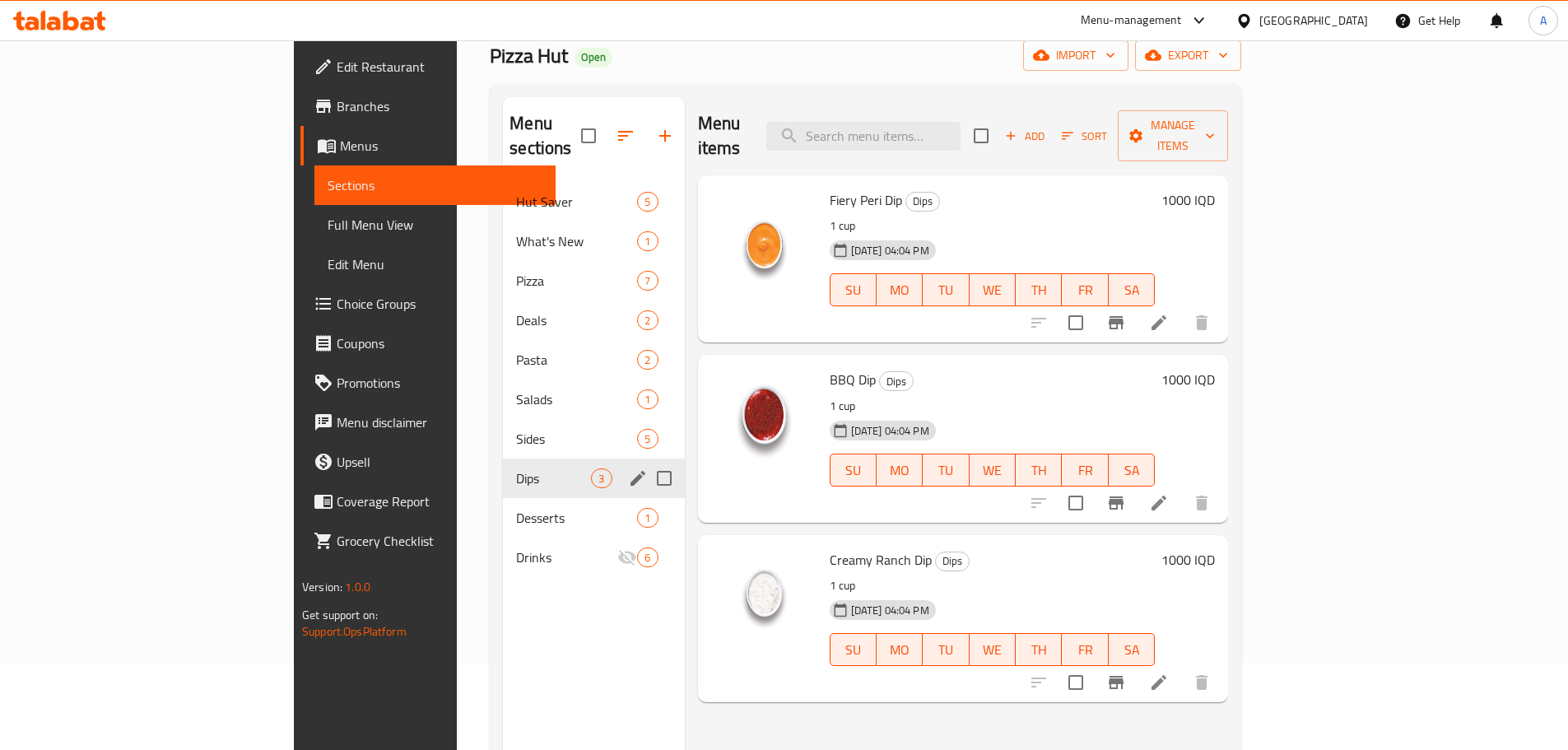
scroll to position [66, 0]
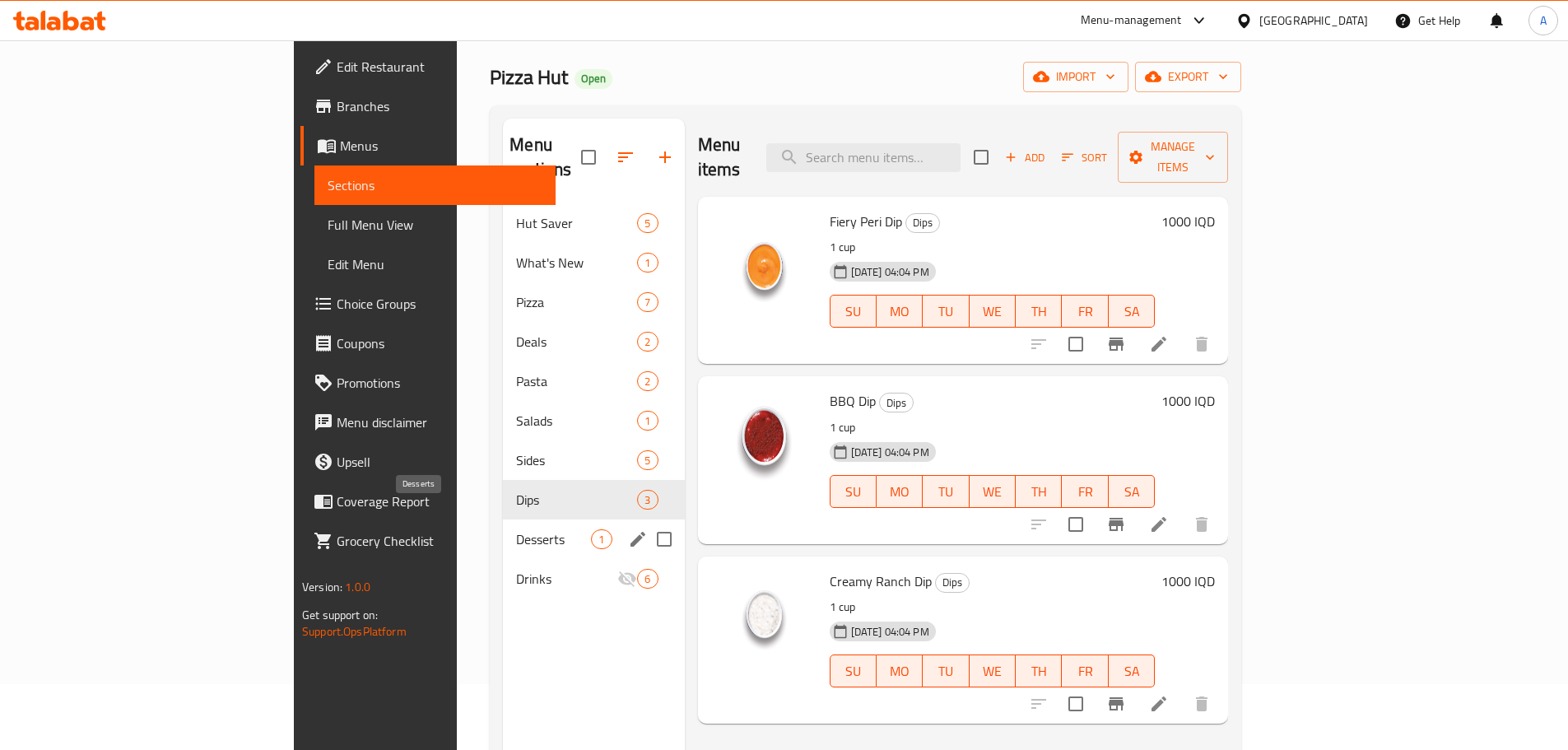
click at [516, 529] on span "Desserts" at bounding box center [553, 539] width 75 height 20
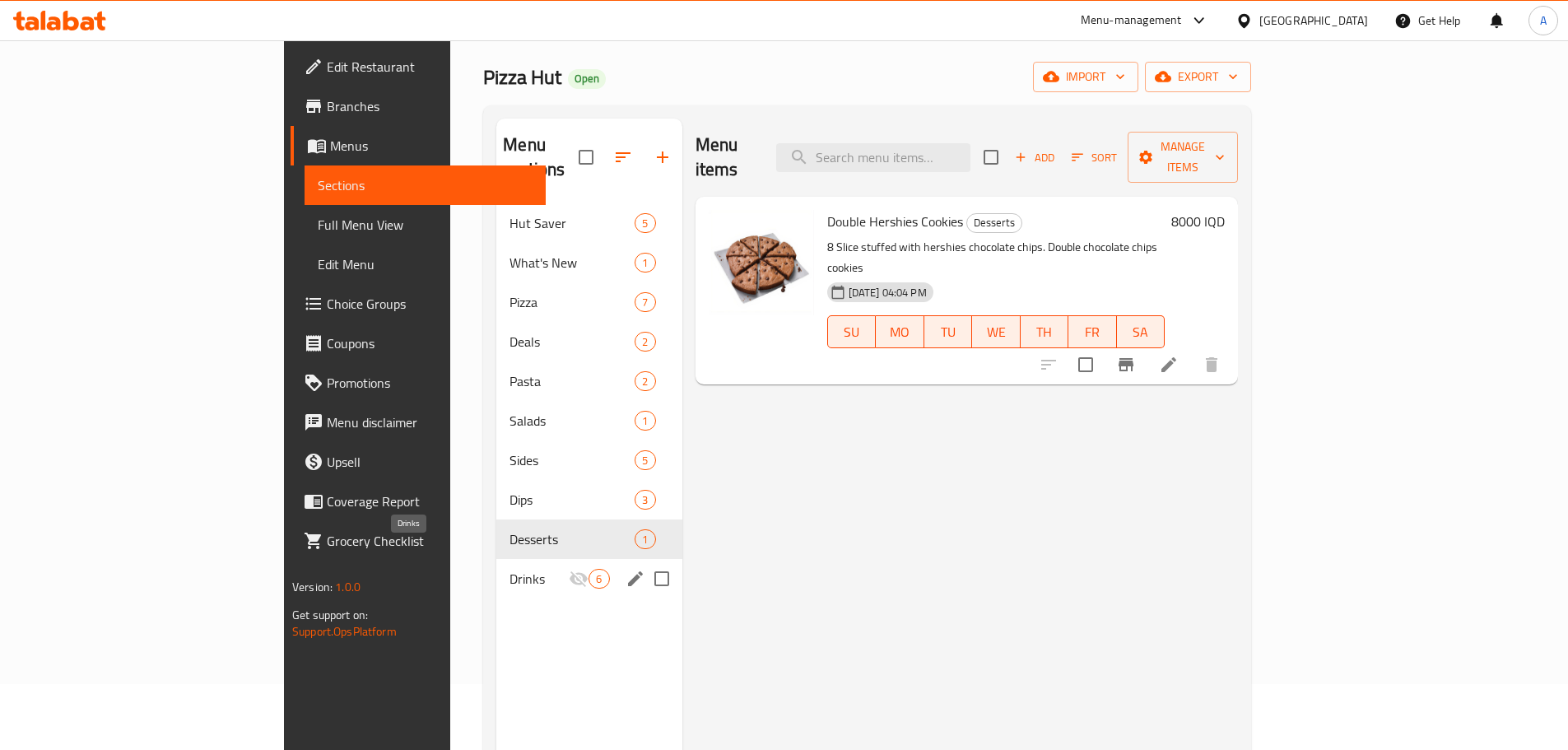
click at [509, 569] on span "Drinks" at bounding box center [538, 578] width 60 height 20
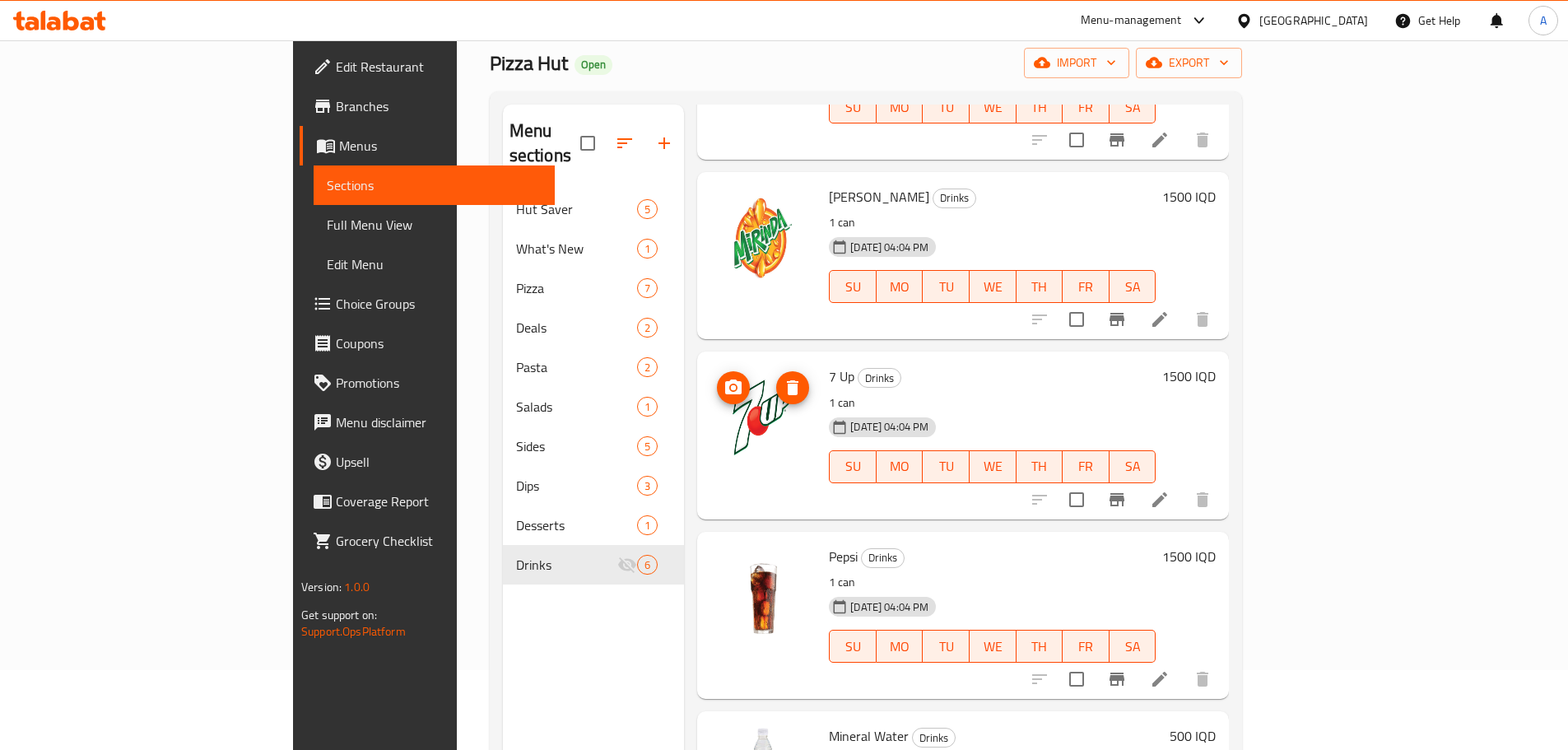
scroll to position [230, 0]
